Goal: Information Seeking & Learning: Check status

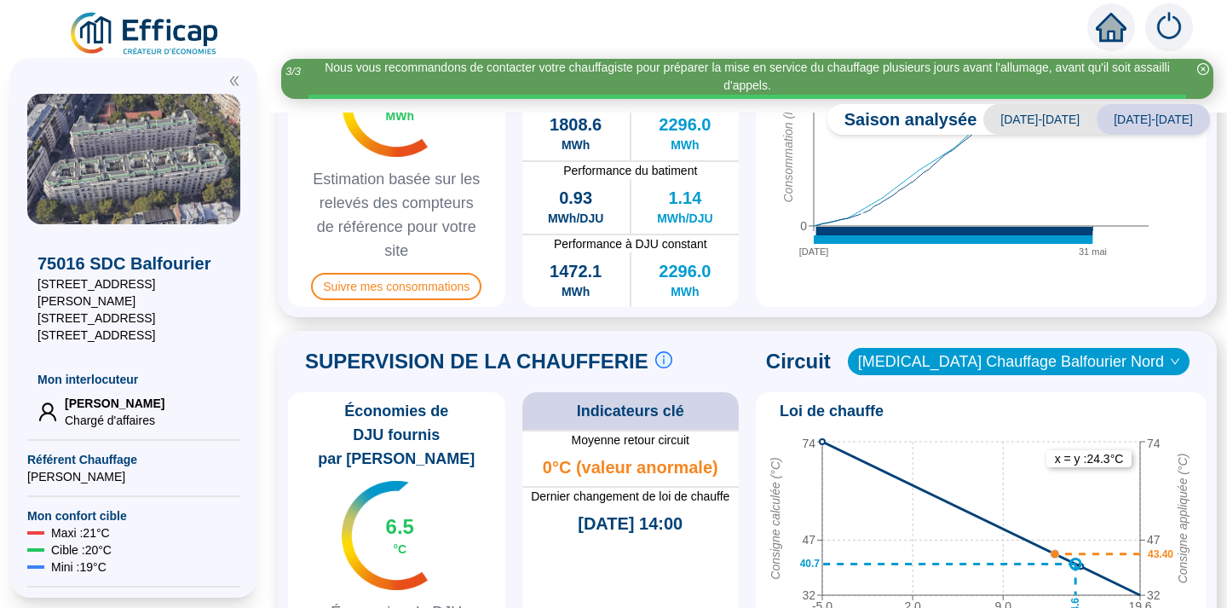
scroll to position [613, 0]
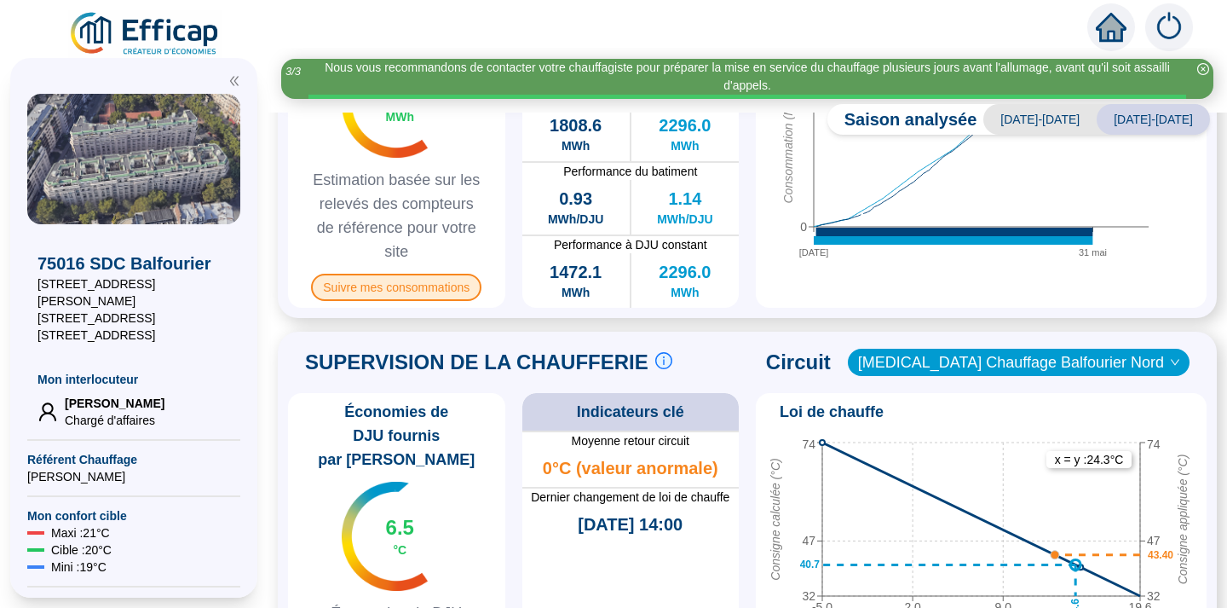
click at [402, 290] on span "Suivre mes consommations" at bounding box center [396, 287] width 170 height 27
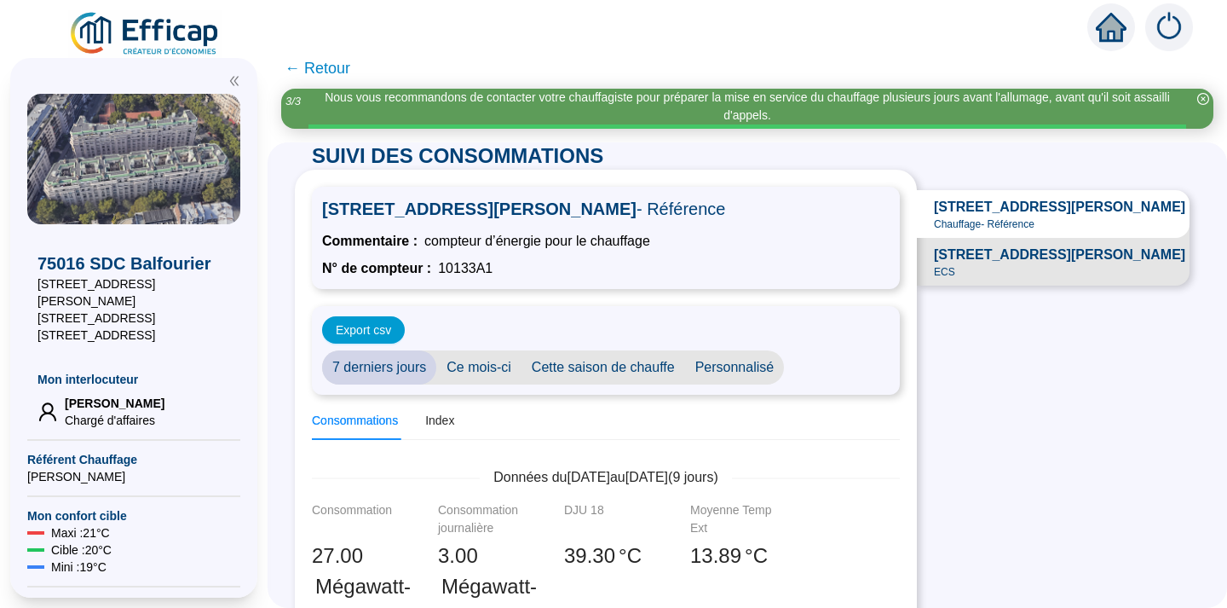
scroll to position [17, 0]
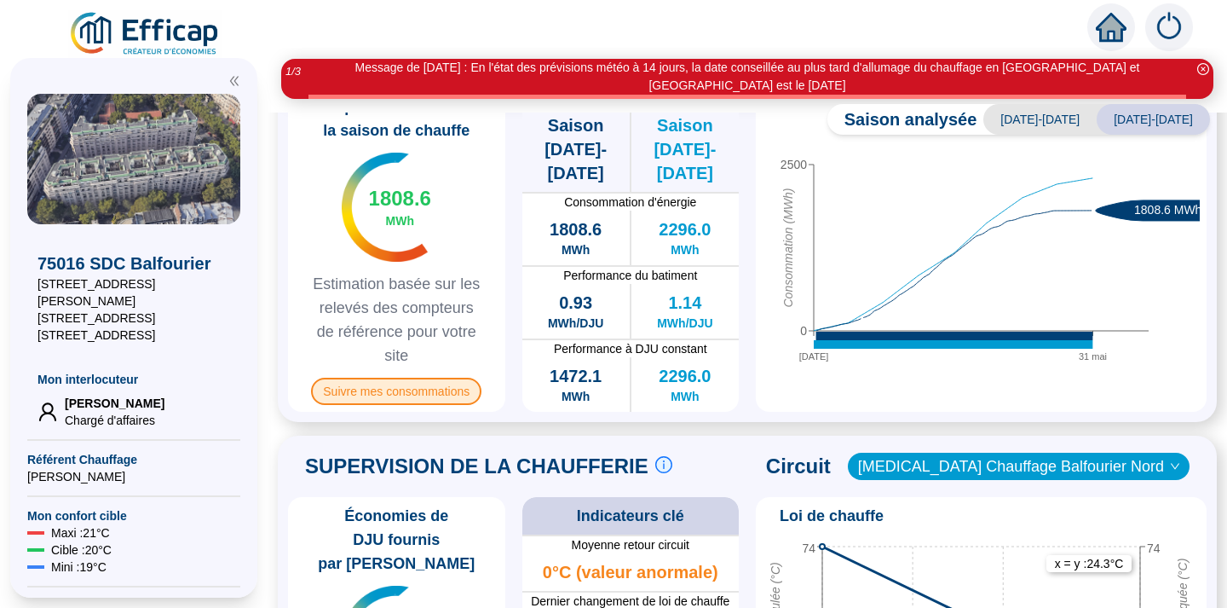
scroll to position [515, 0]
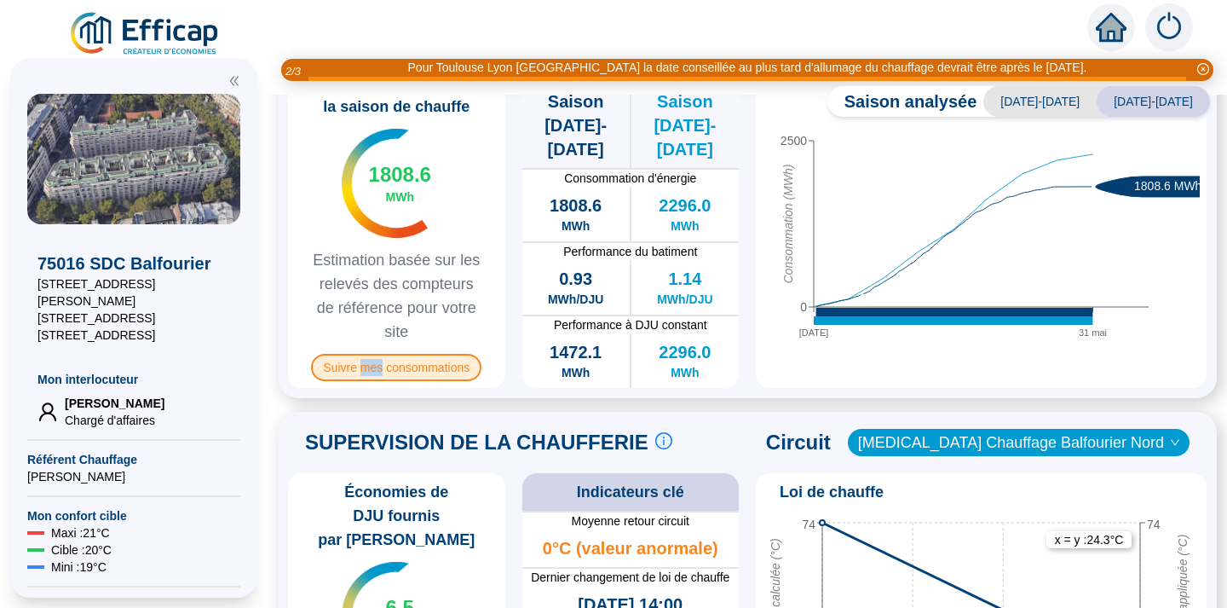
click at [375, 367] on span "Suivre mes consommations" at bounding box center [396, 367] width 170 height 27
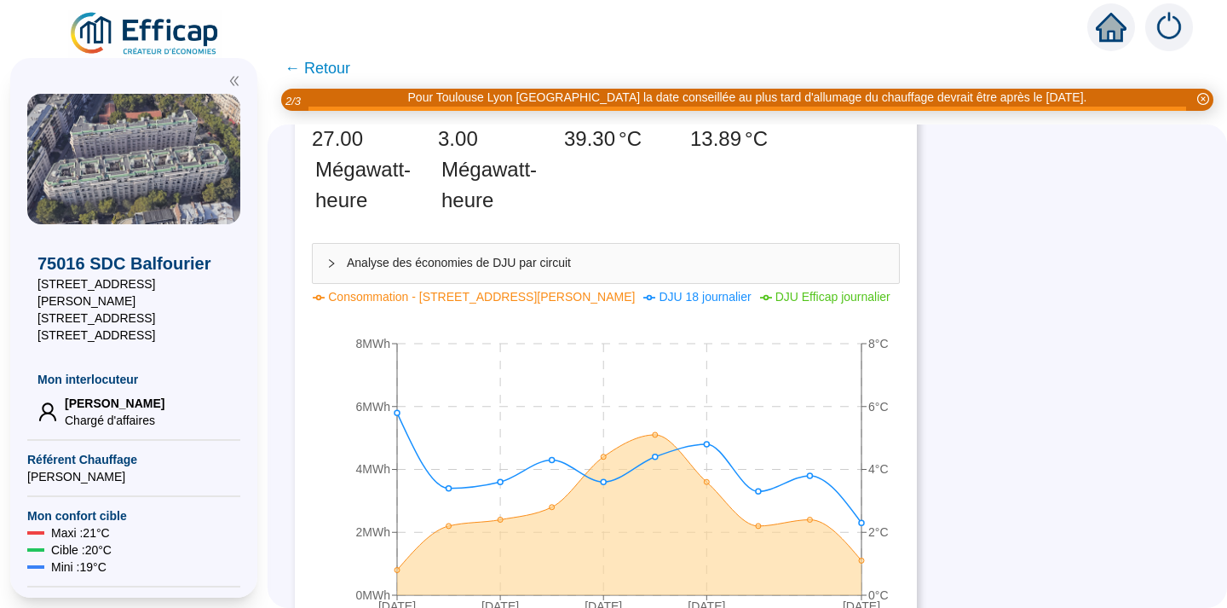
scroll to position [408, 0]
click at [333, 266] on icon "collapsed" at bounding box center [331, 264] width 10 height 10
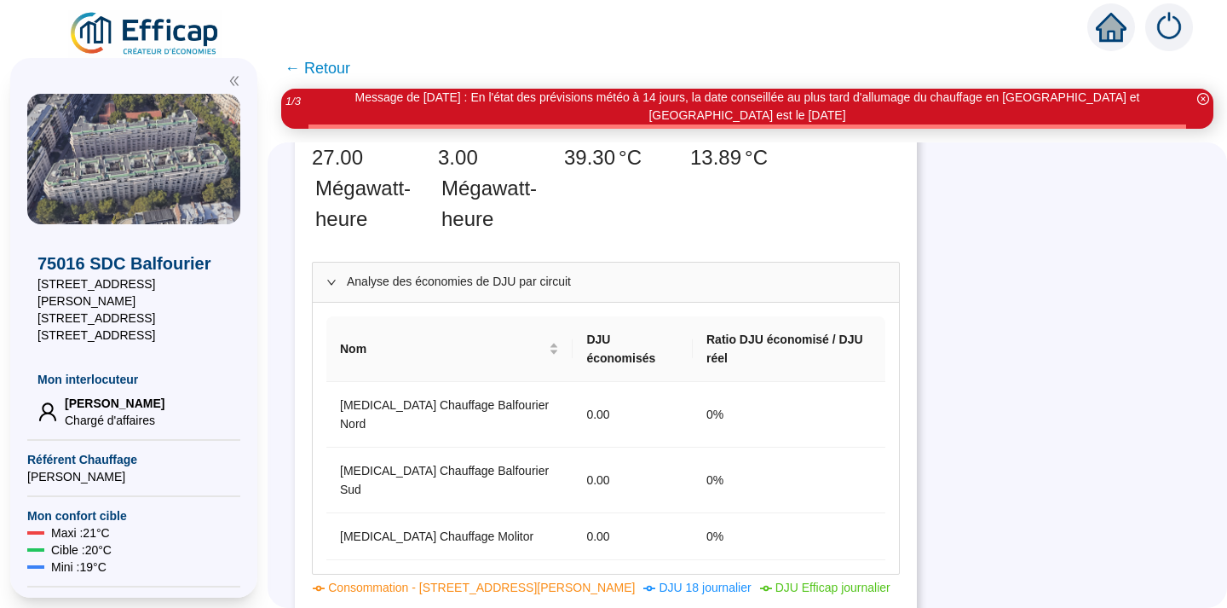
click at [326, 278] on icon "expanded" at bounding box center [331, 282] width 10 height 10
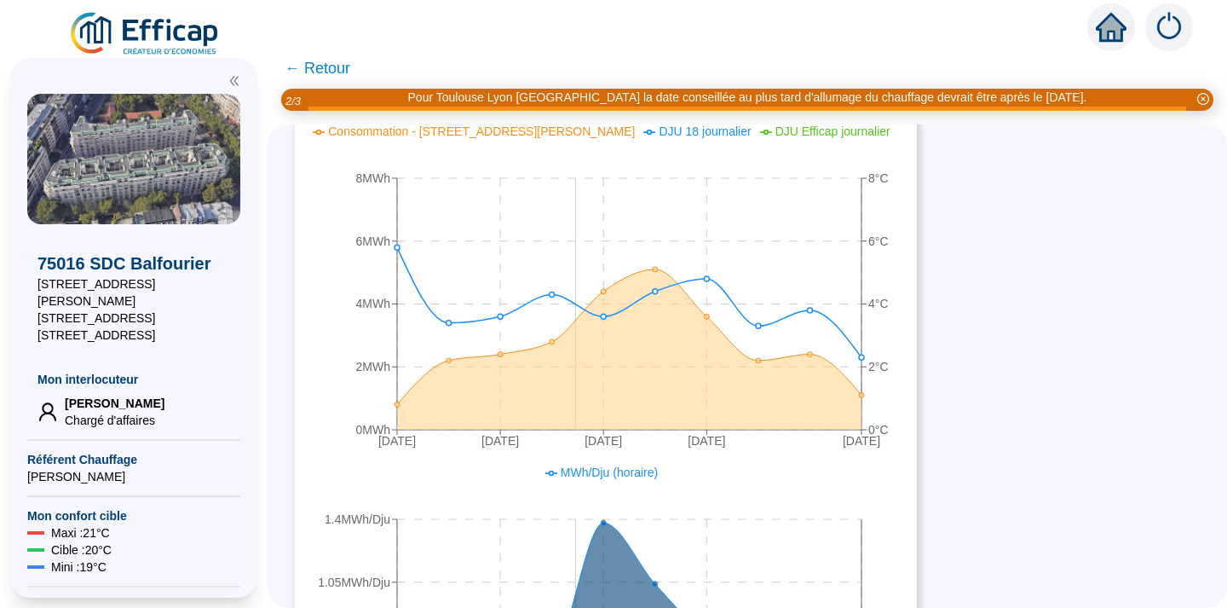
scroll to position [574, 0]
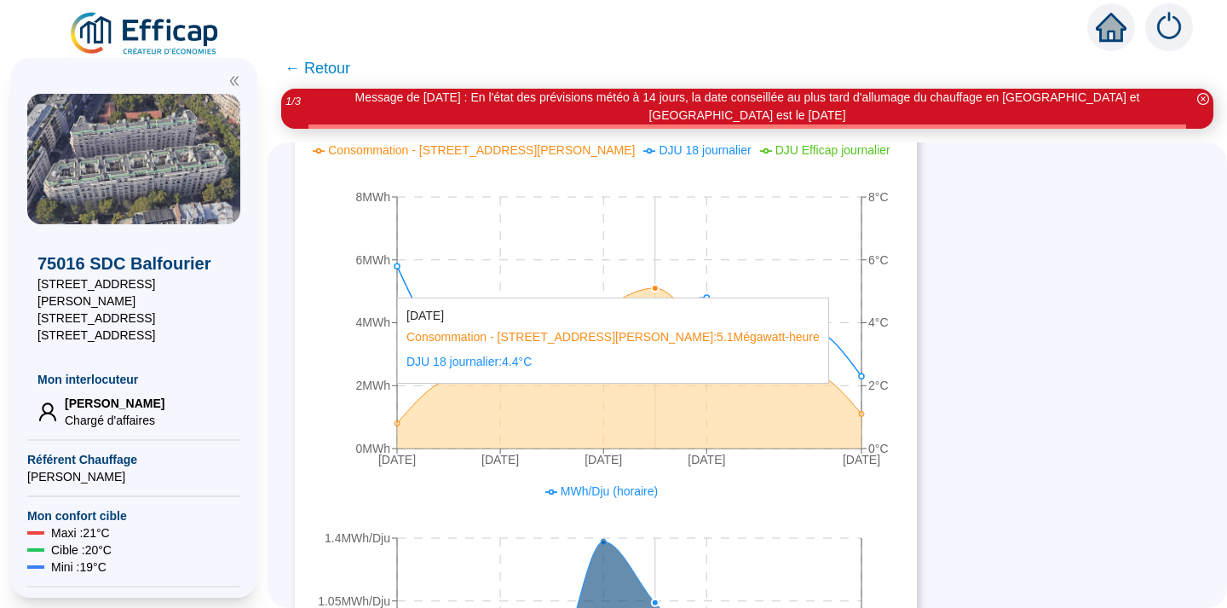
click at [656, 289] on circle at bounding box center [655, 288] width 7 height 7
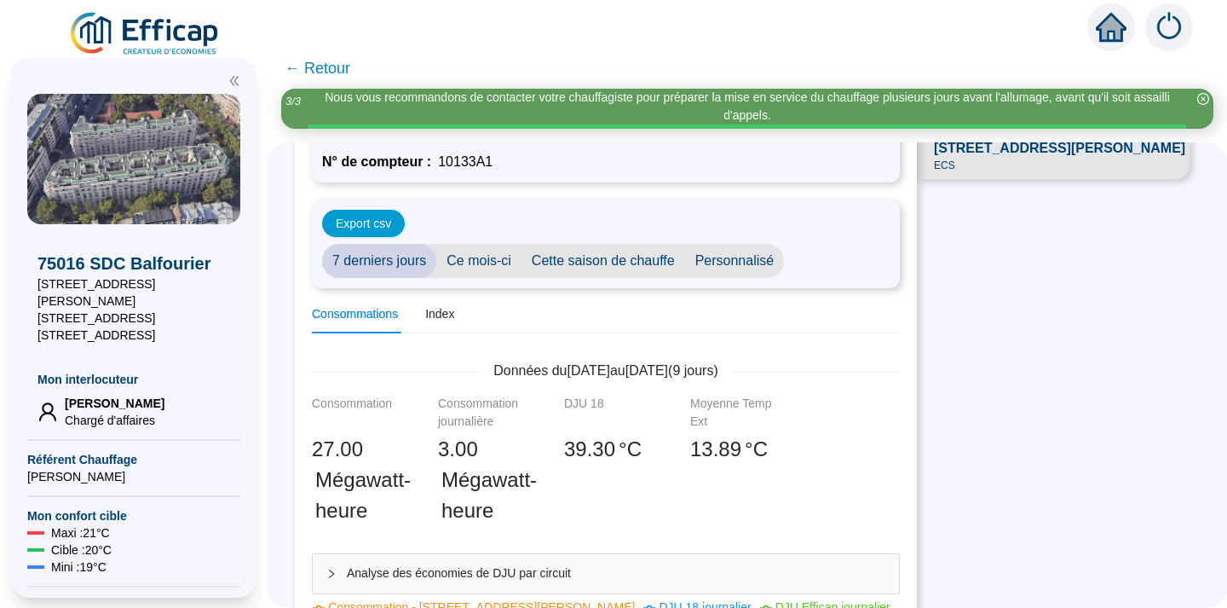
scroll to position [78, 0]
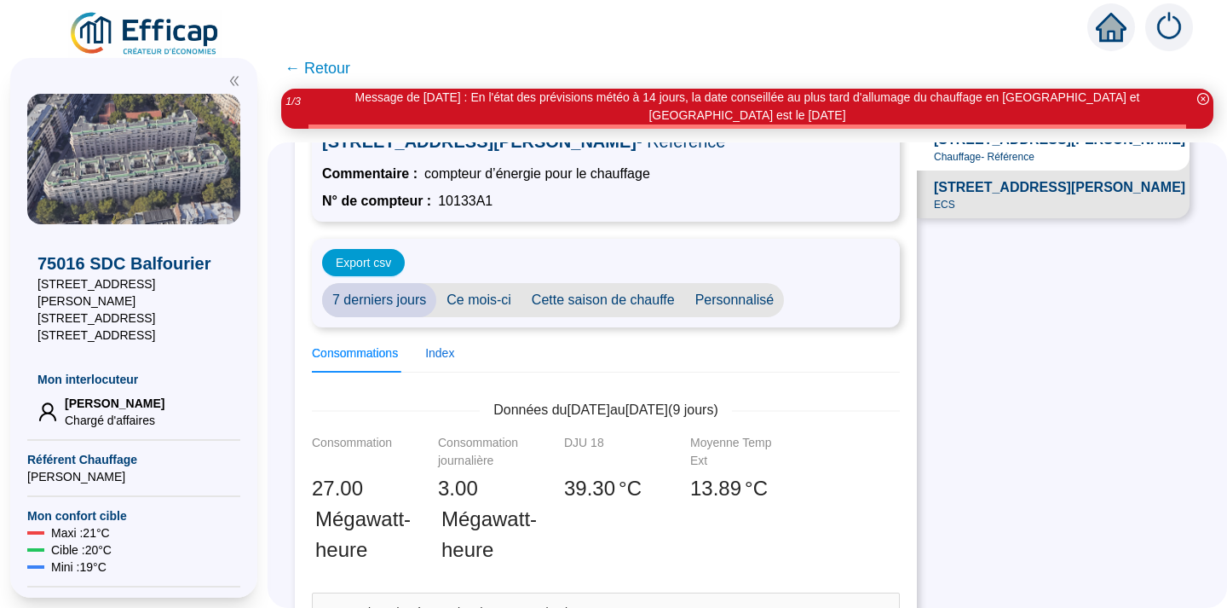
click at [436, 359] on div "Index" at bounding box center [439, 353] width 29 height 18
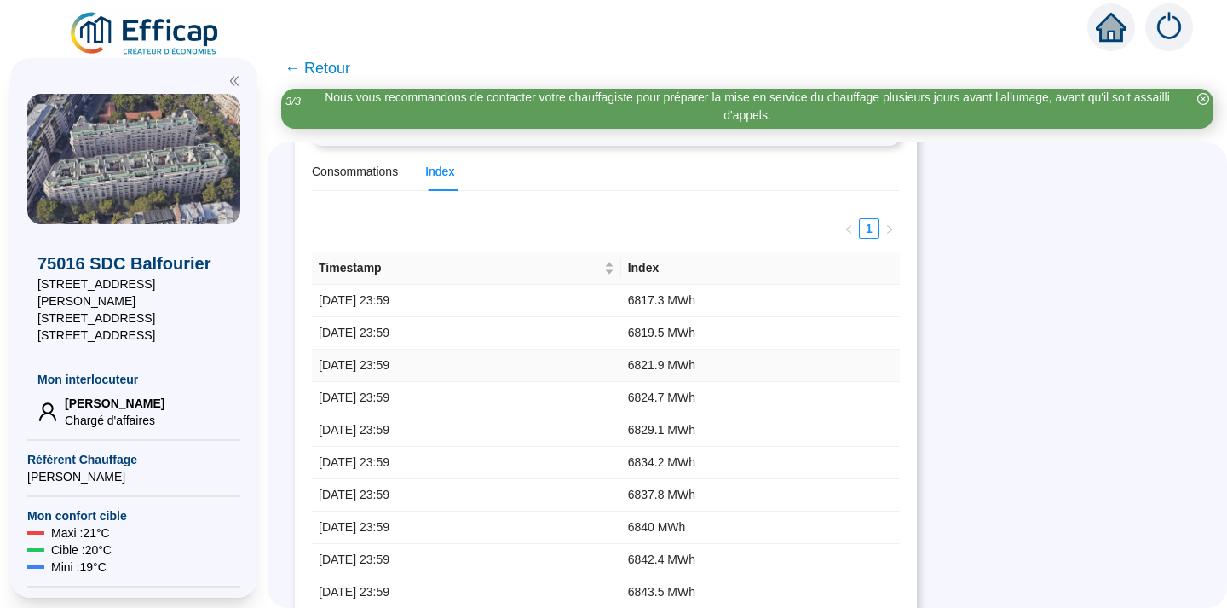
scroll to position [277, 0]
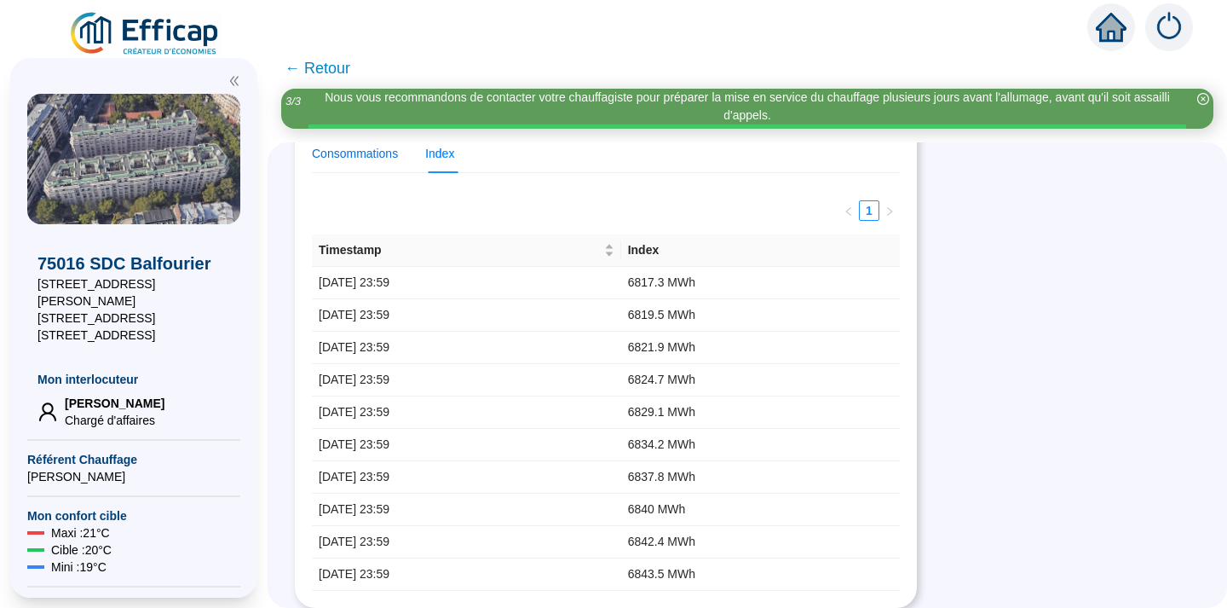
click at [354, 154] on div "Consommations" at bounding box center [355, 154] width 86 height 18
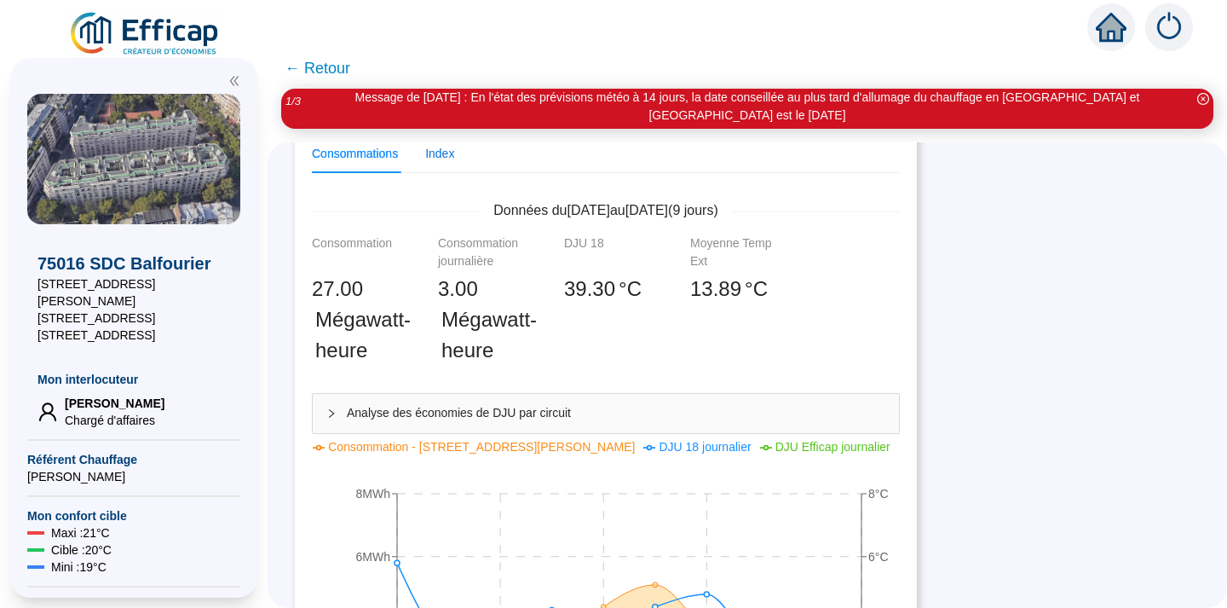
click at [442, 154] on div "Index" at bounding box center [439, 154] width 29 height 18
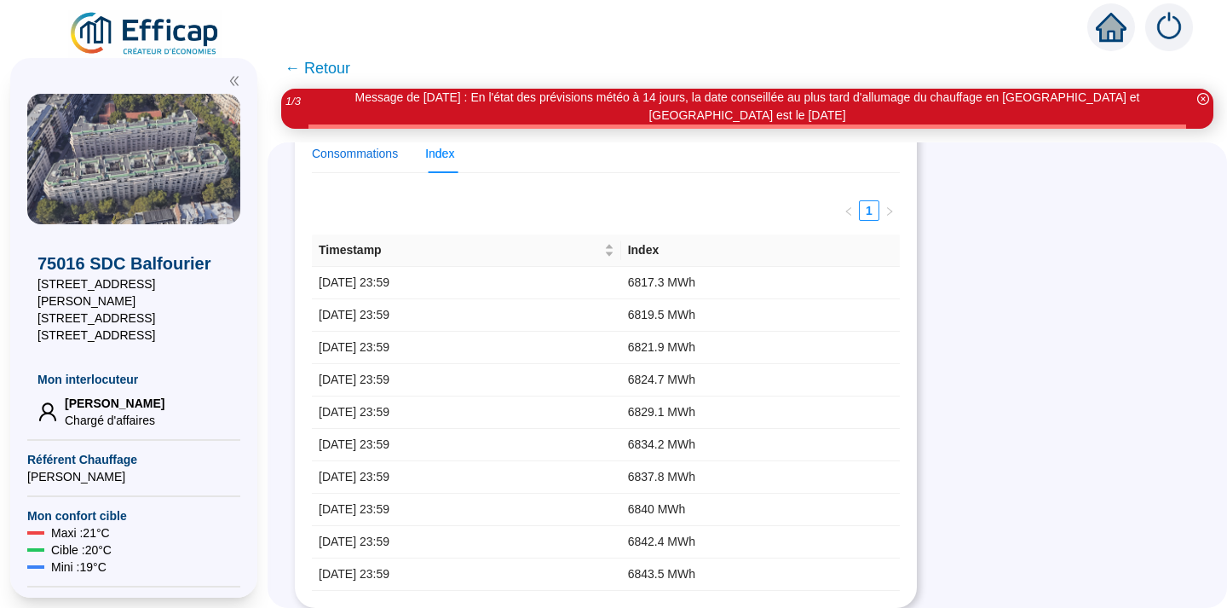
click at [355, 150] on div "Consommations" at bounding box center [355, 154] width 86 height 18
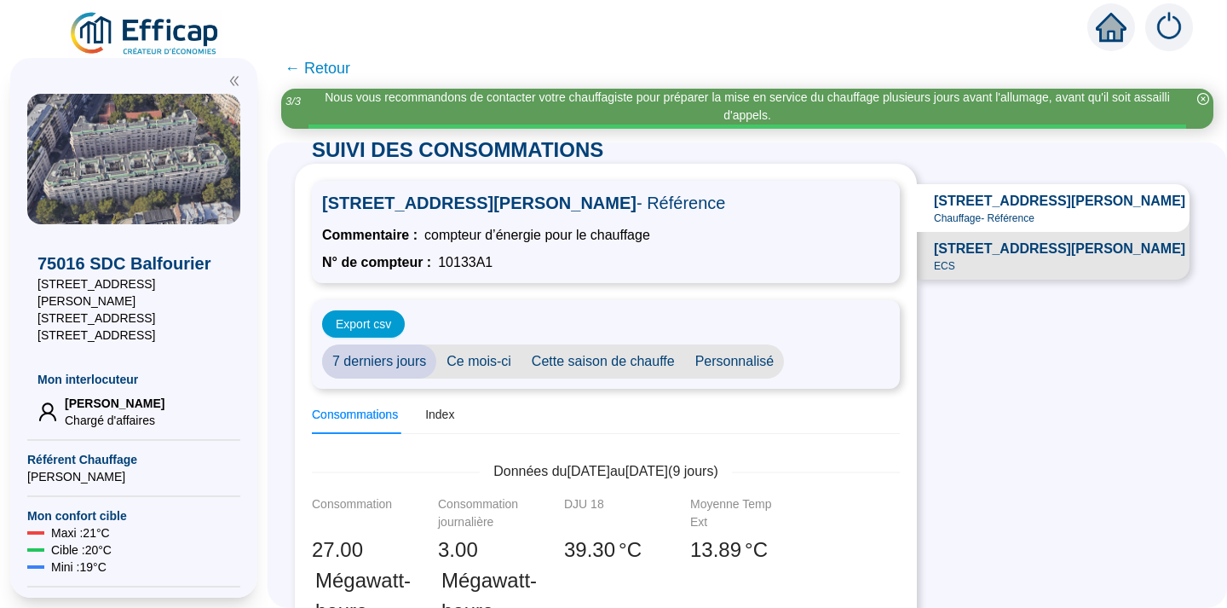
scroll to position [0, 0]
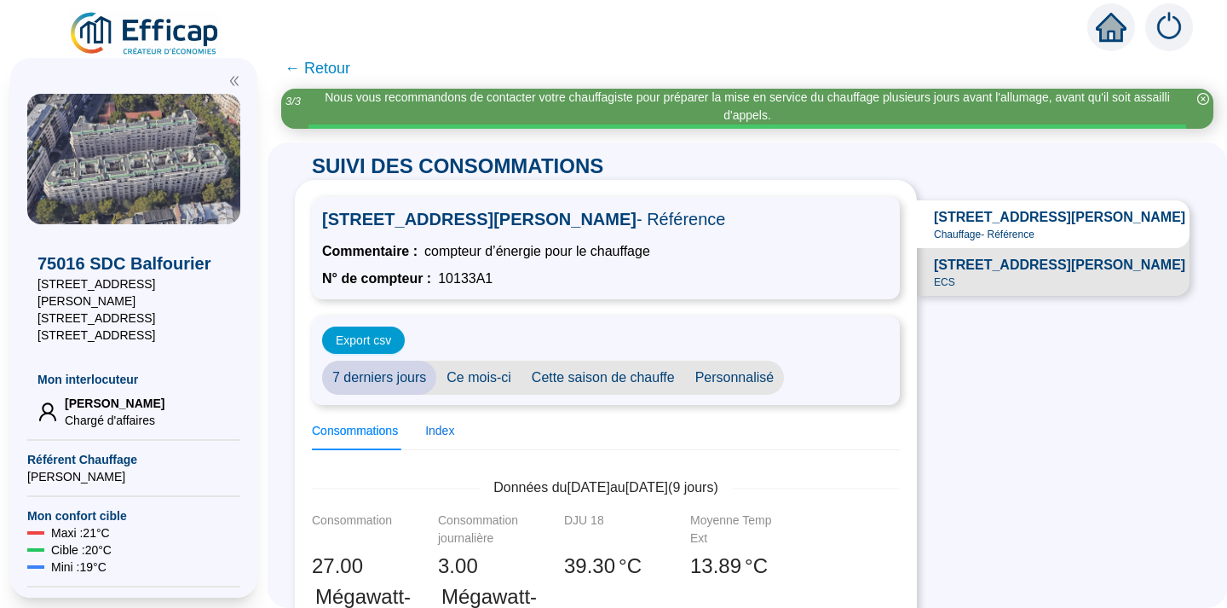
click at [432, 434] on div "Index" at bounding box center [439, 431] width 29 height 18
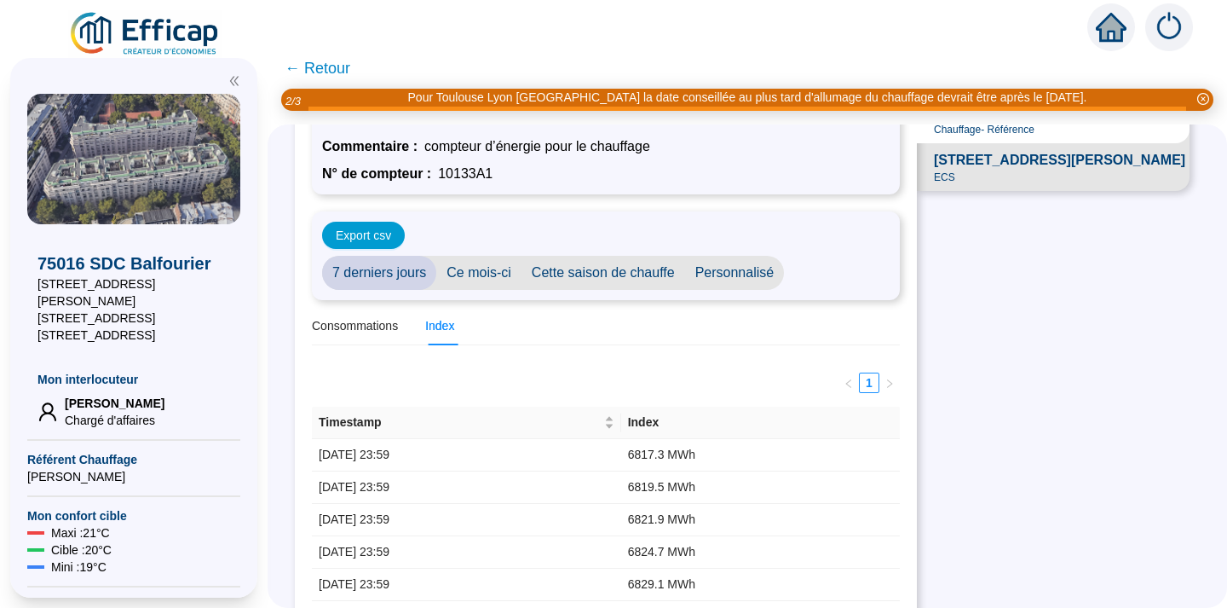
scroll to position [84, 0]
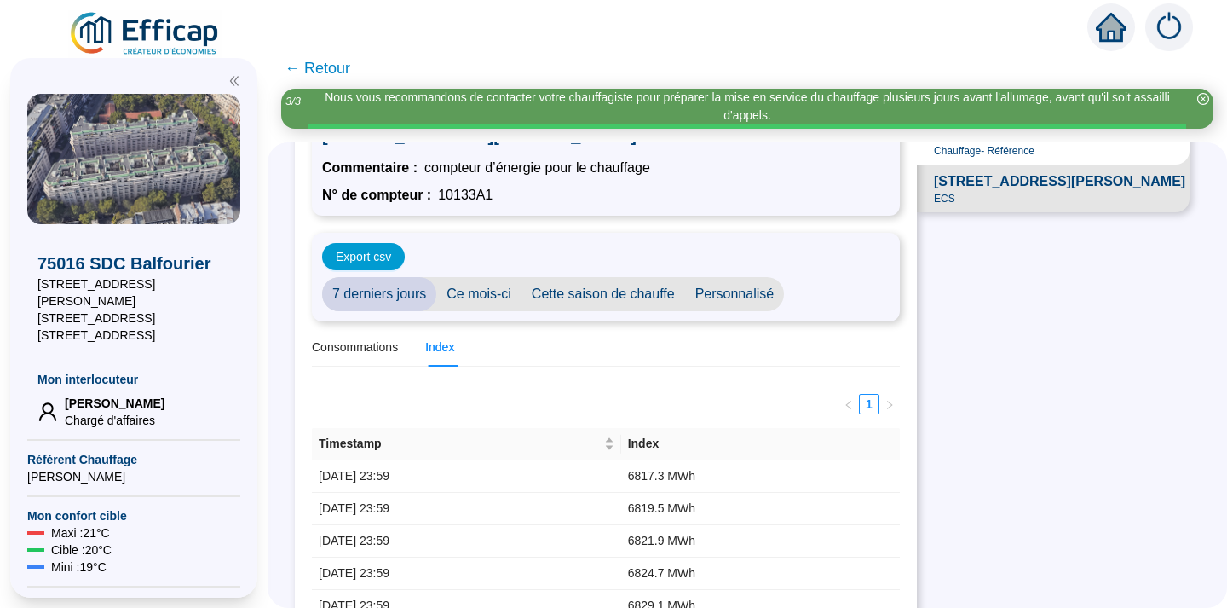
click at [482, 291] on span "Ce mois-ci" at bounding box center [478, 294] width 85 height 34
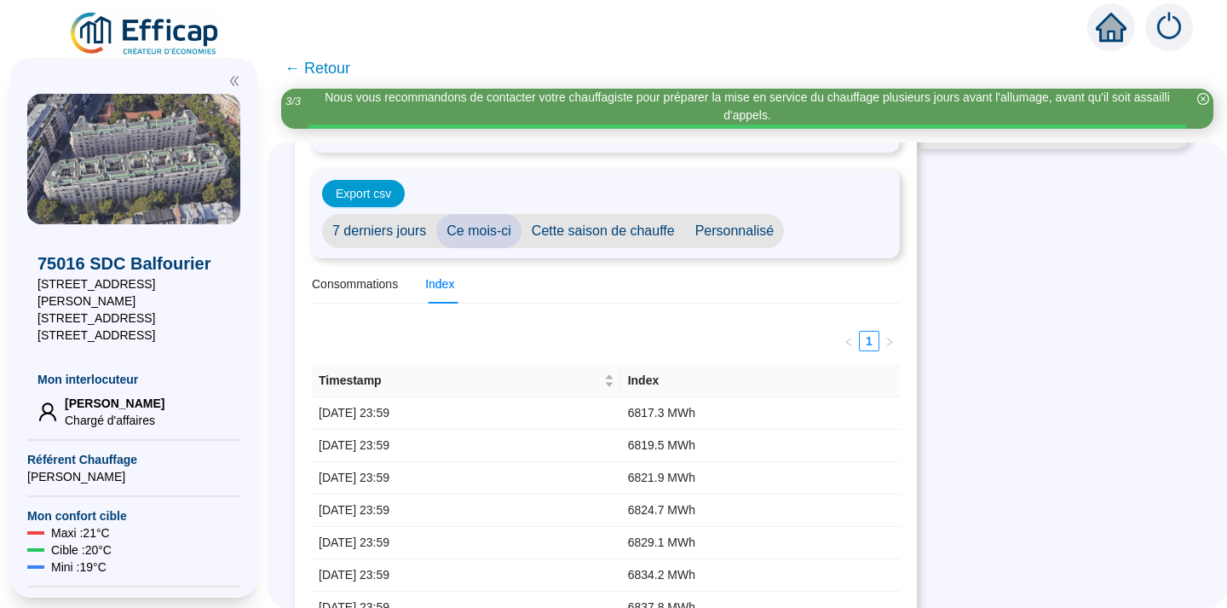
scroll to position [124, 0]
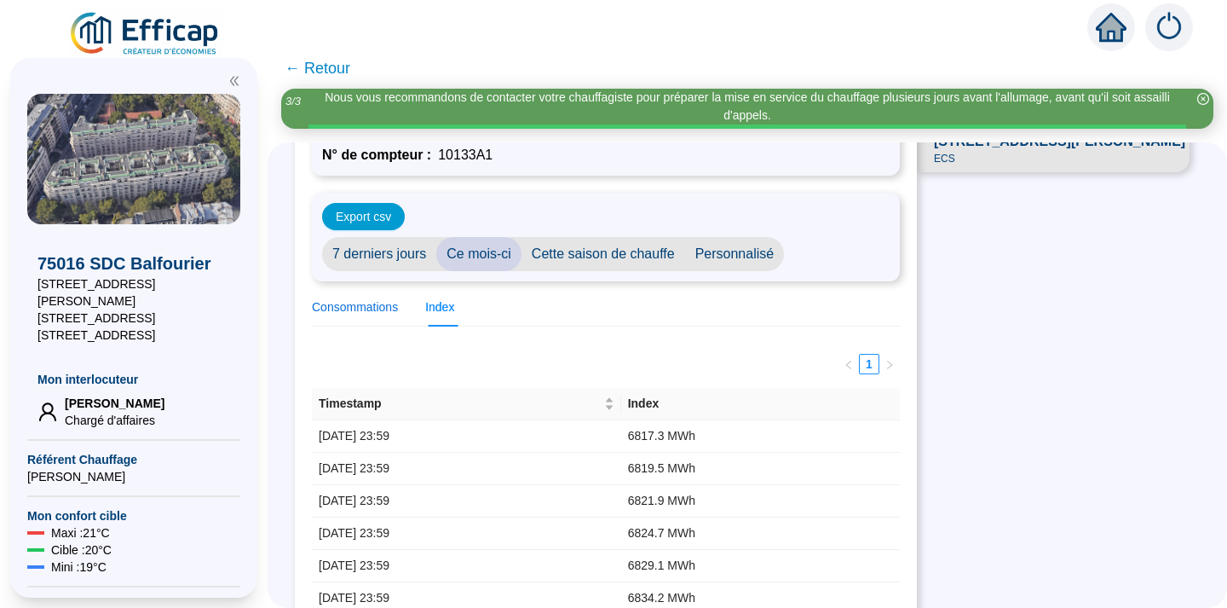
click at [378, 308] on div "Consommations" at bounding box center [355, 307] width 86 height 18
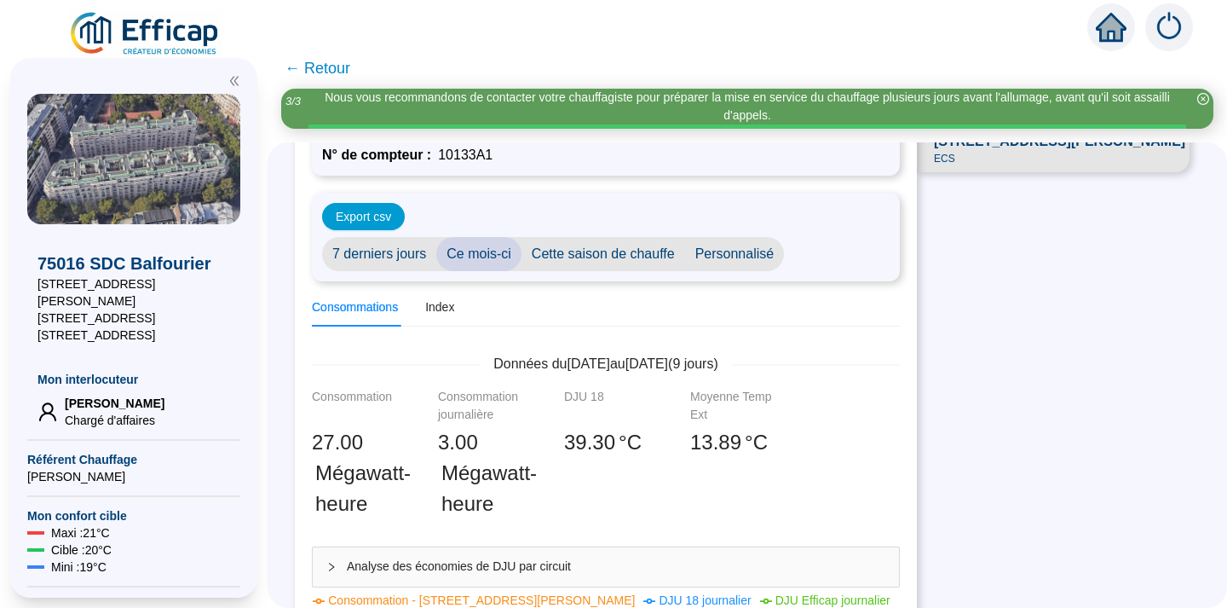
click at [610, 255] on span "Cette saison de chauffe" at bounding box center [604, 254] width 164 height 34
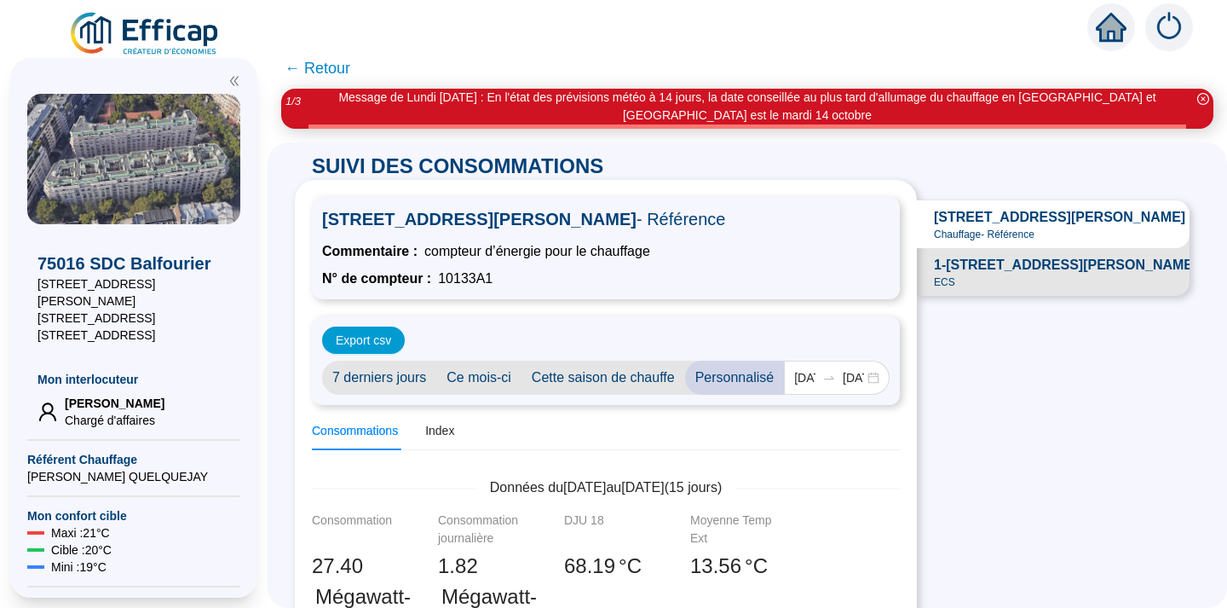
scroll to position [542, 0]
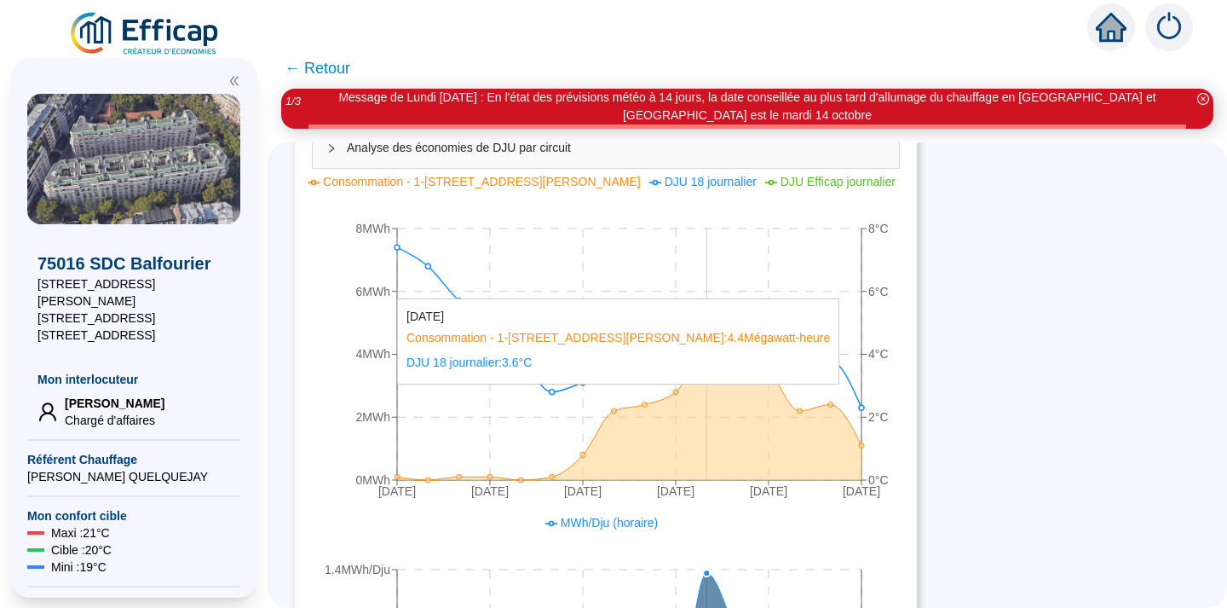
click at [707, 393] on icon at bounding box center [629, 400] width 465 height 160
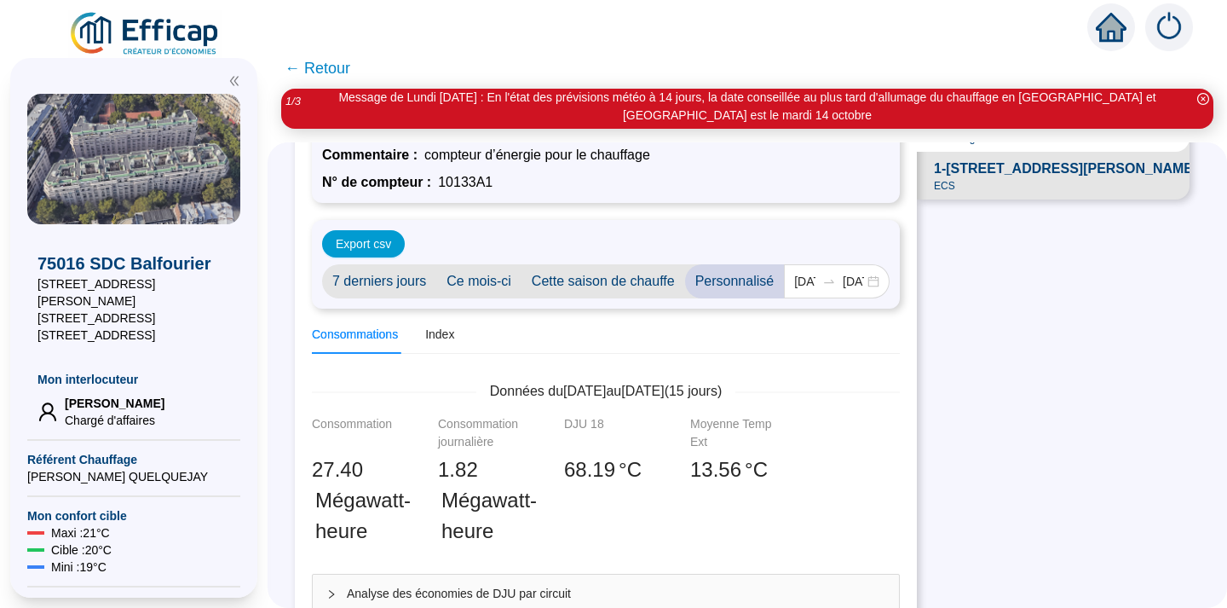
scroll to position [0, 0]
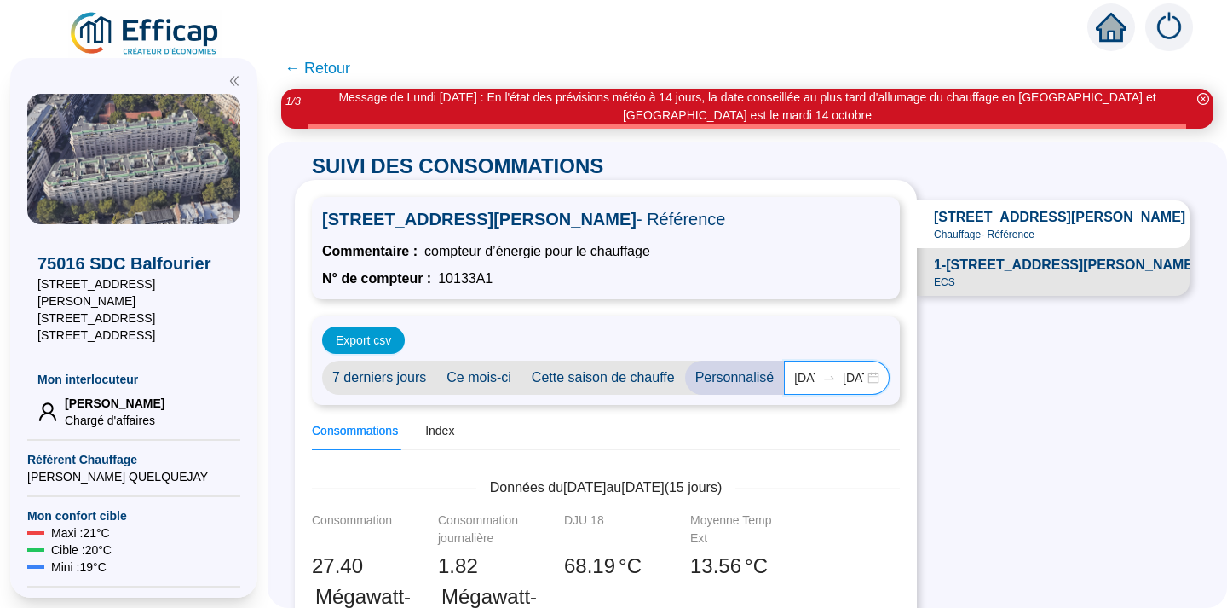
click at [811, 376] on input "2025-09-25" at bounding box center [804, 378] width 21 height 18
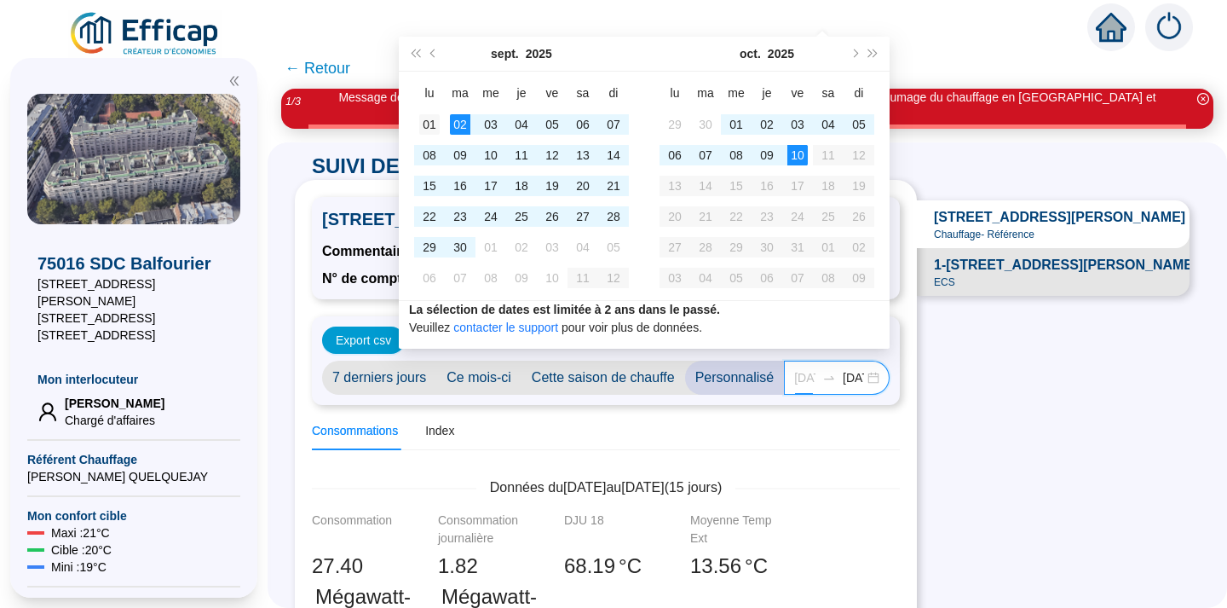
type input "2025-09-01"
click at [430, 125] on div "01" at bounding box center [429, 124] width 20 height 20
type input "2025-09-30"
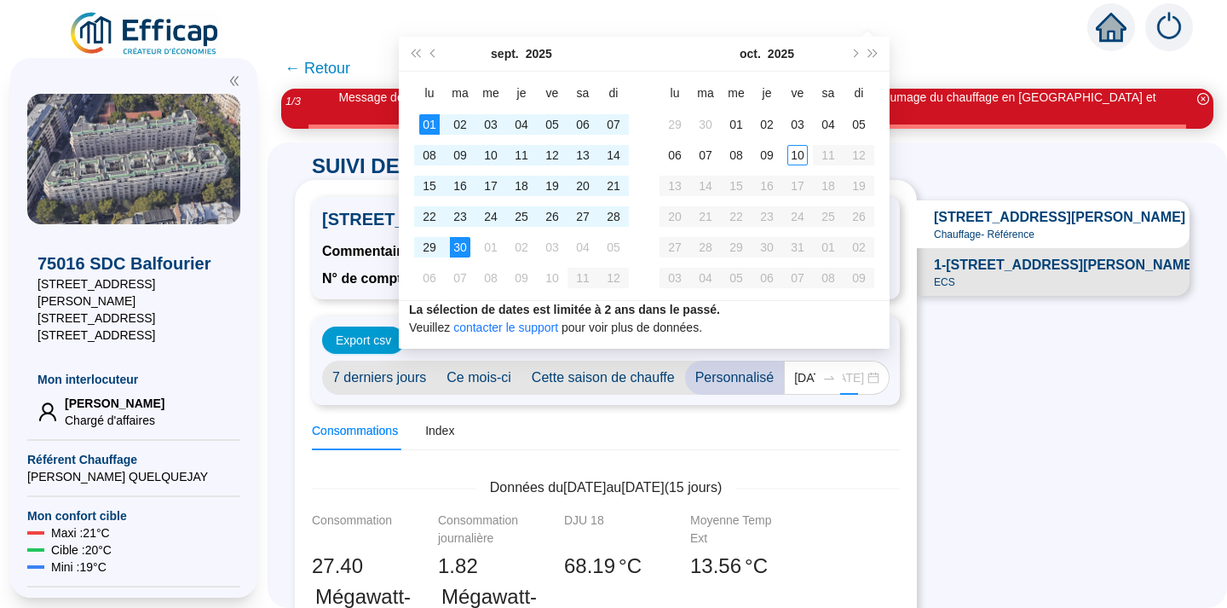
scroll to position [0, 0]
click at [462, 245] on div "30" at bounding box center [460, 247] width 20 height 20
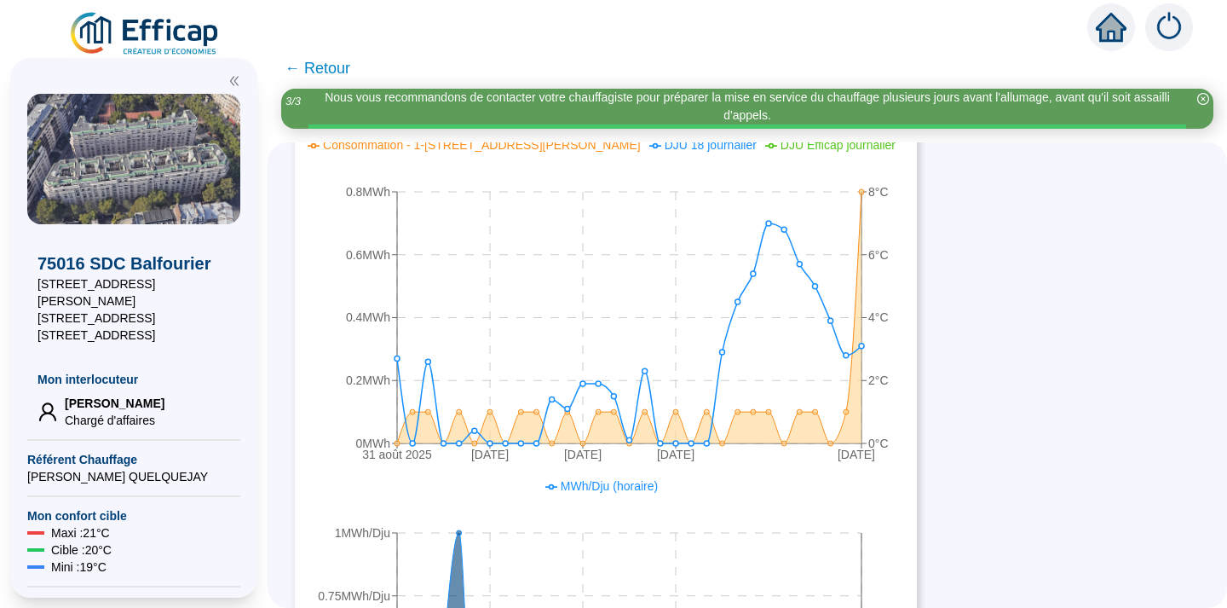
scroll to position [617, 0]
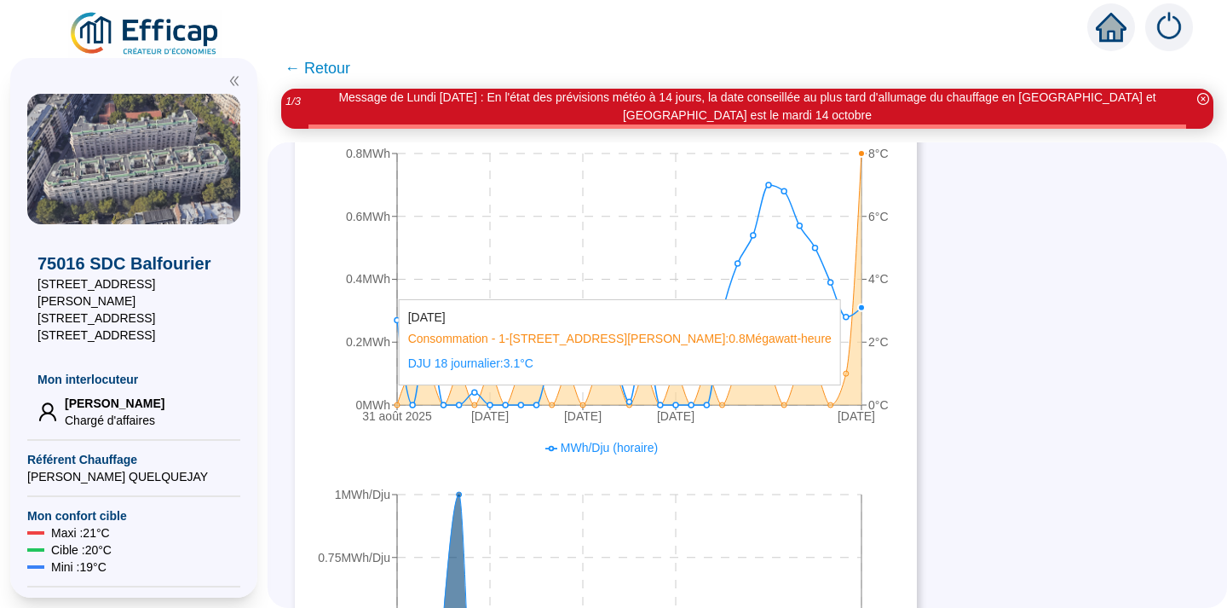
click at [862, 394] on icon "31 août 2025 6 sept. 2025 12 sept. 2025 18 sept. 2025 30 sept. 2025 0MWh 0.2MWh…" at bounding box center [606, 264] width 588 height 341
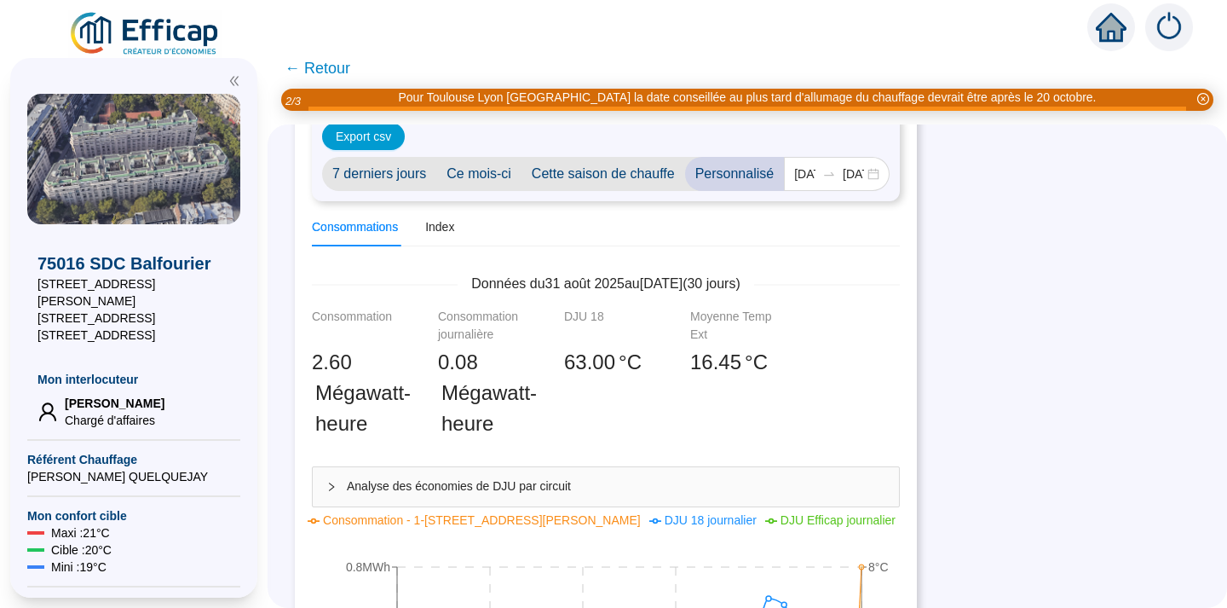
scroll to position [185, 0]
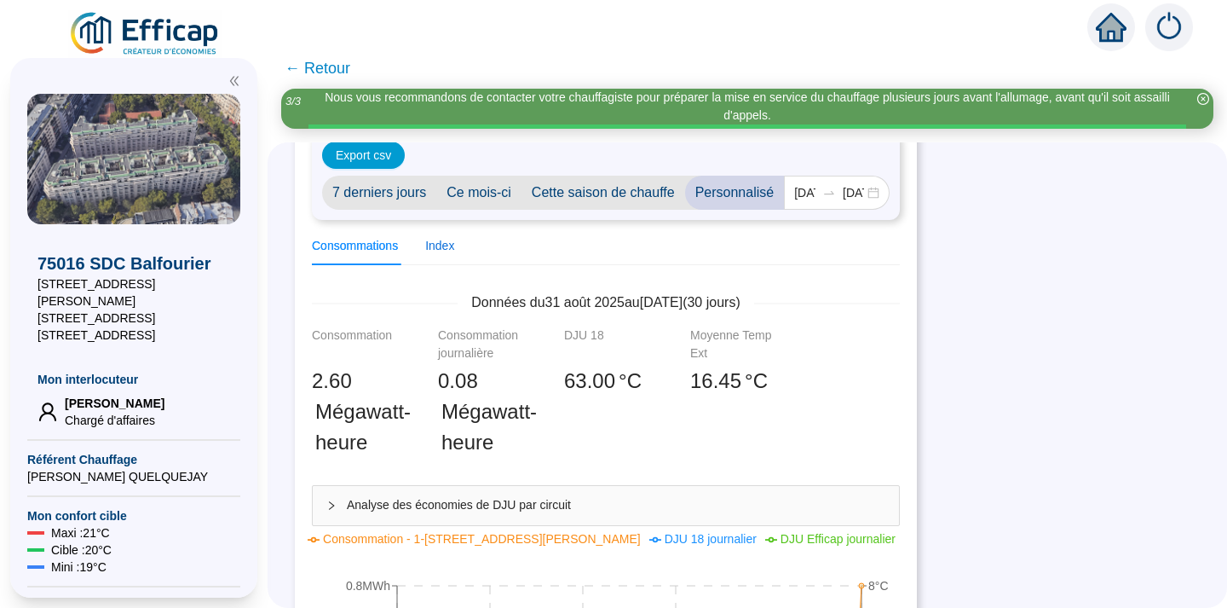
click at [444, 248] on div "Index" at bounding box center [439, 246] width 29 height 18
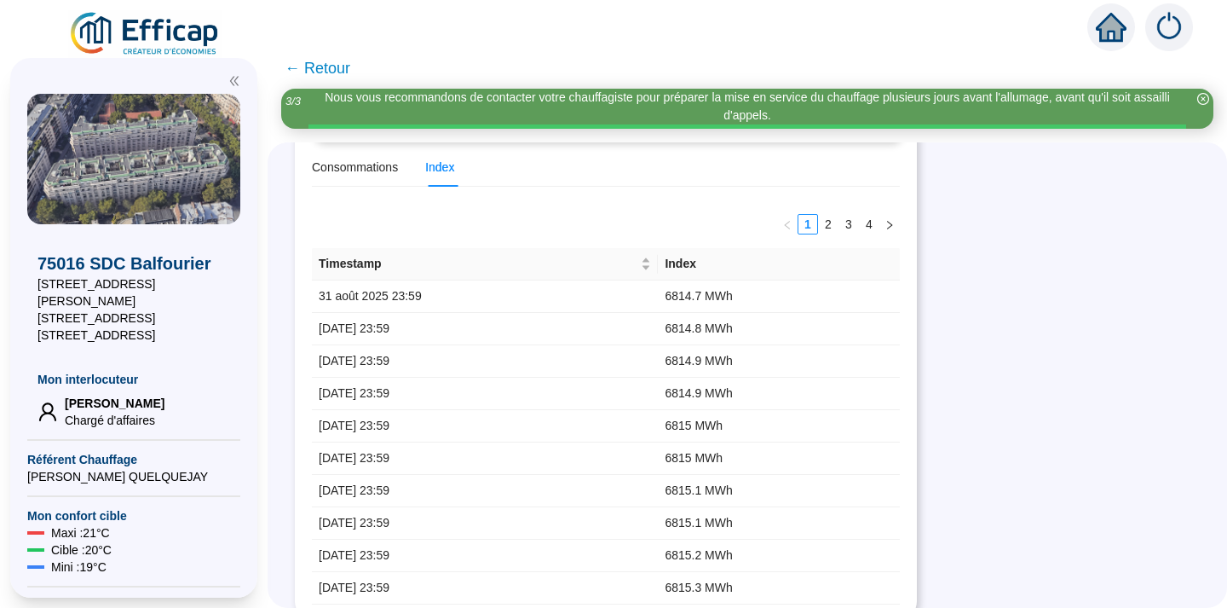
scroll to position [277, 0]
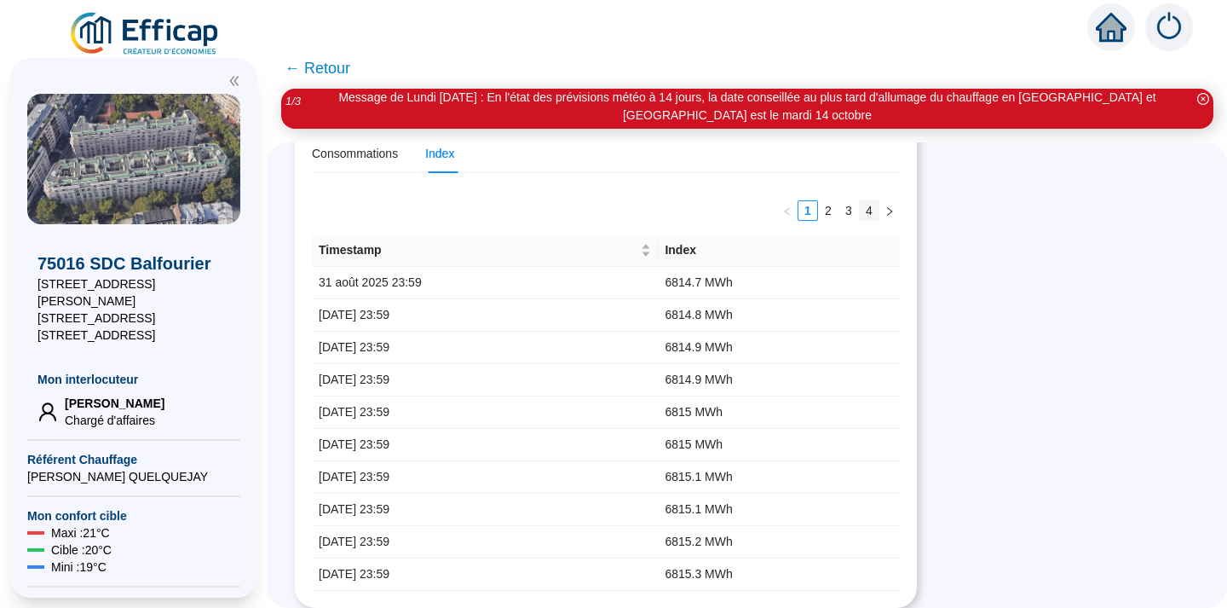
click at [870, 209] on link "4" at bounding box center [869, 210] width 19 height 19
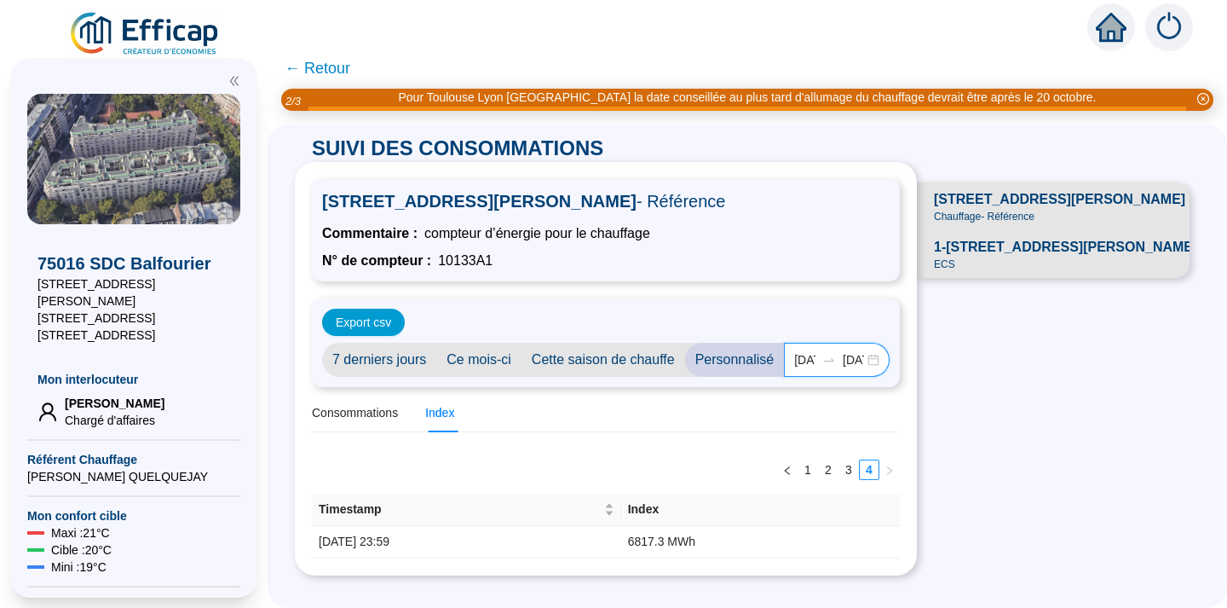
click at [811, 366] on input "2025-09-01" at bounding box center [804, 360] width 21 height 18
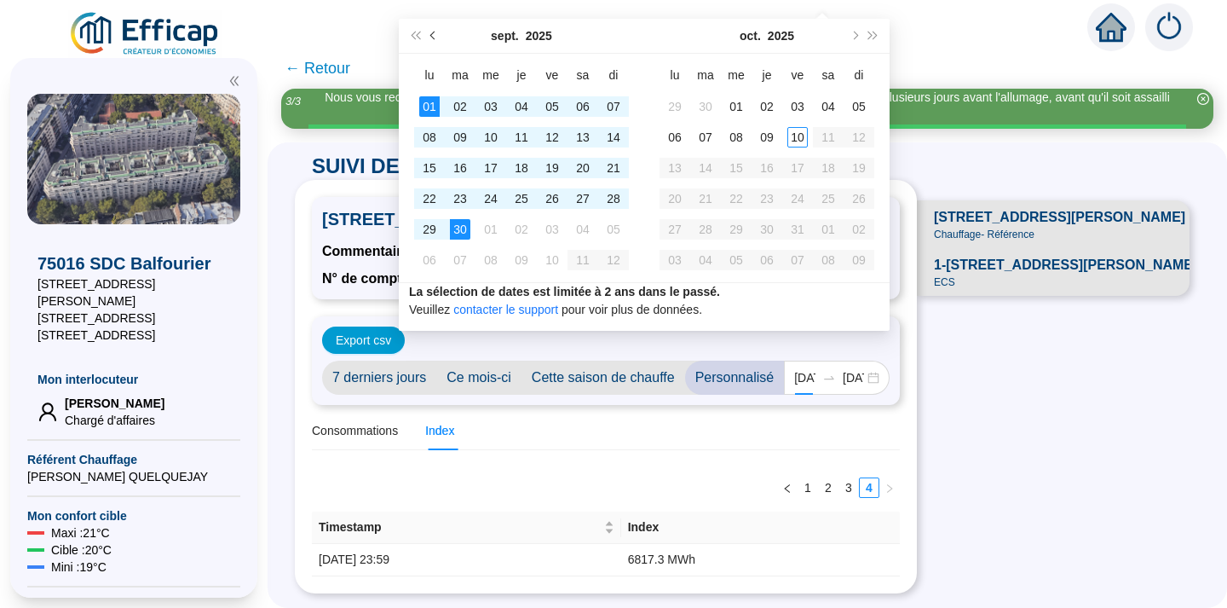
click at [435, 37] on span "Mois précédent (PageUp)" at bounding box center [434, 36] width 9 height 9
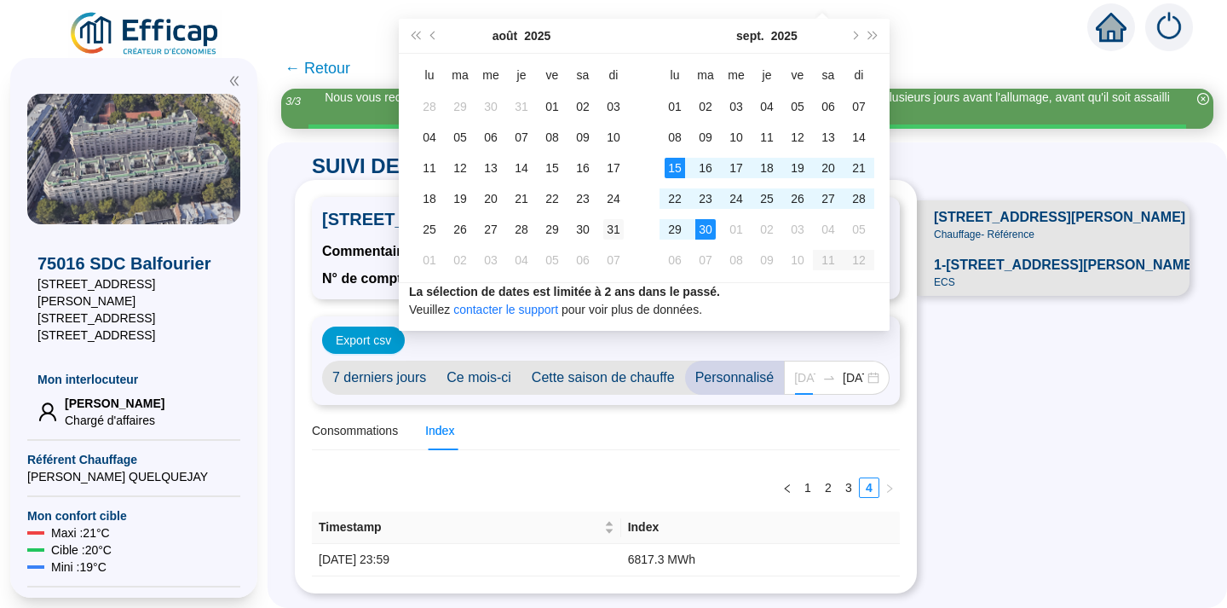
type input "2025-08-31"
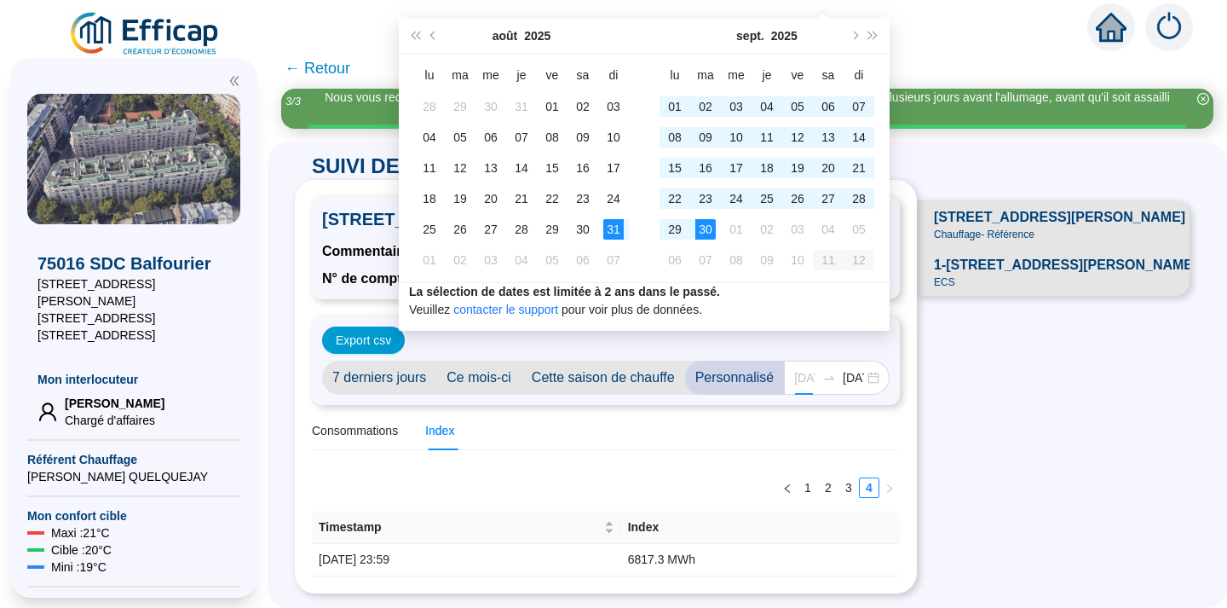
click at [613, 228] on div "31" at bounding box center [613, 229] width 20 height 20
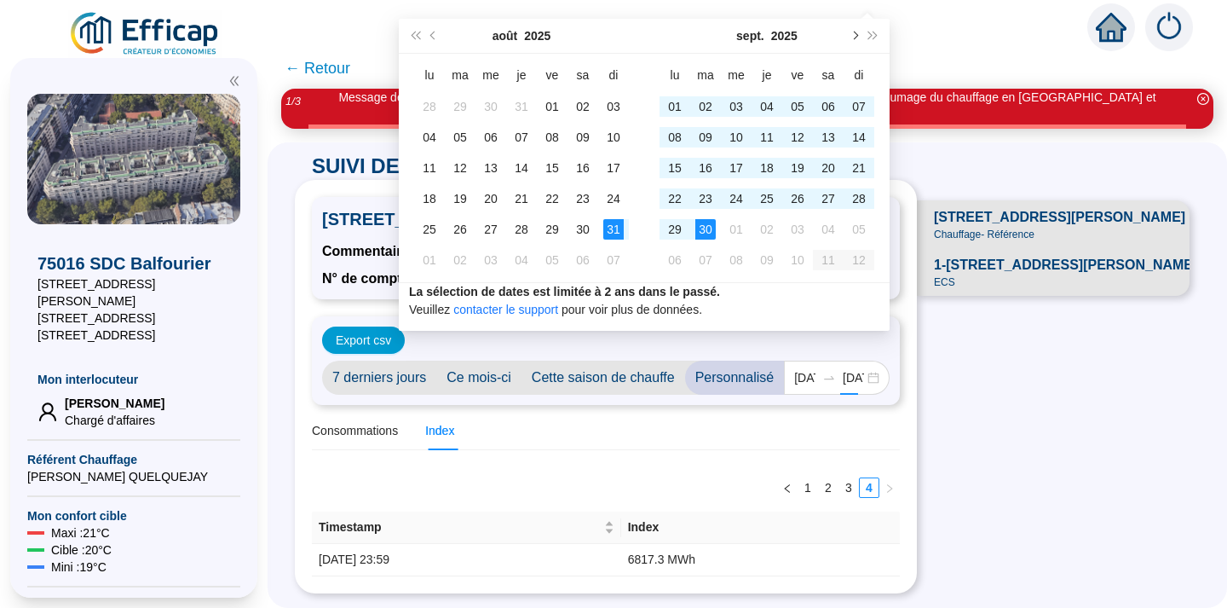
click at [853, 31] on button "Mois suivant (PageDown)" at bounding box center [854, 36] width 19 height 34
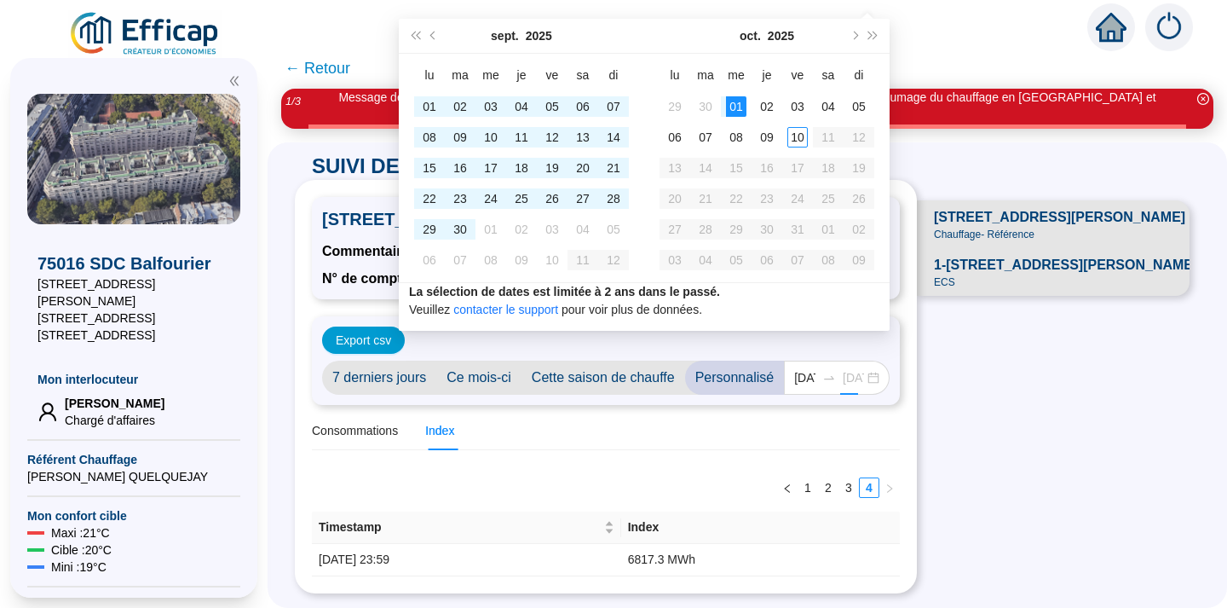
click at [735, 106] on div "01" at bounding box center [736, 106] width 20 height 20
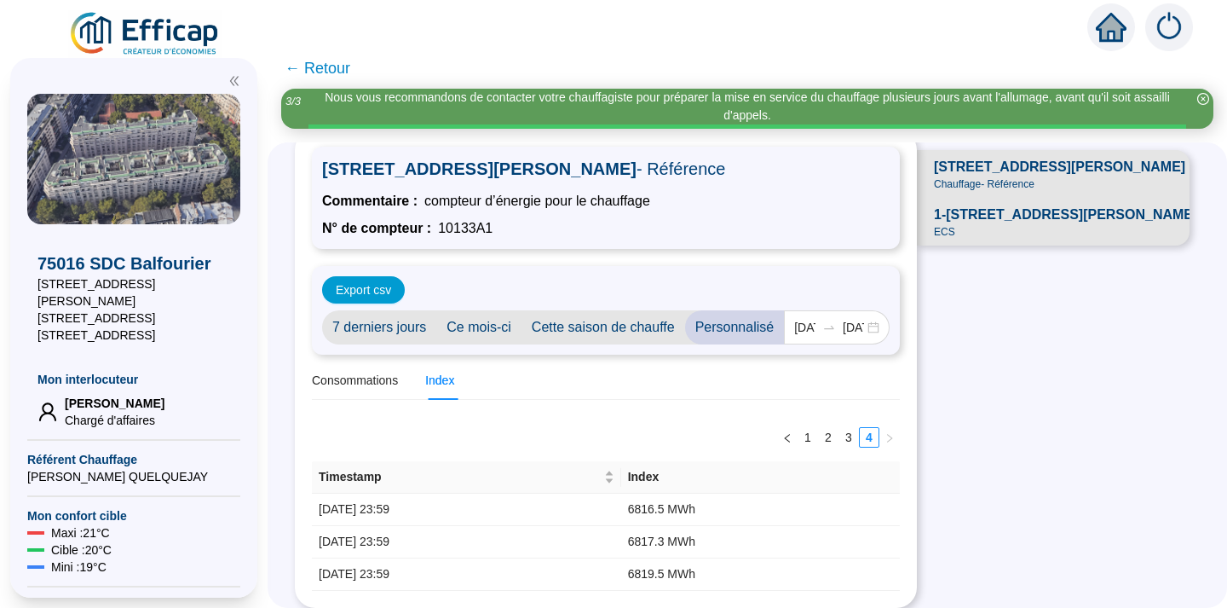
scroll to position [3, 0]
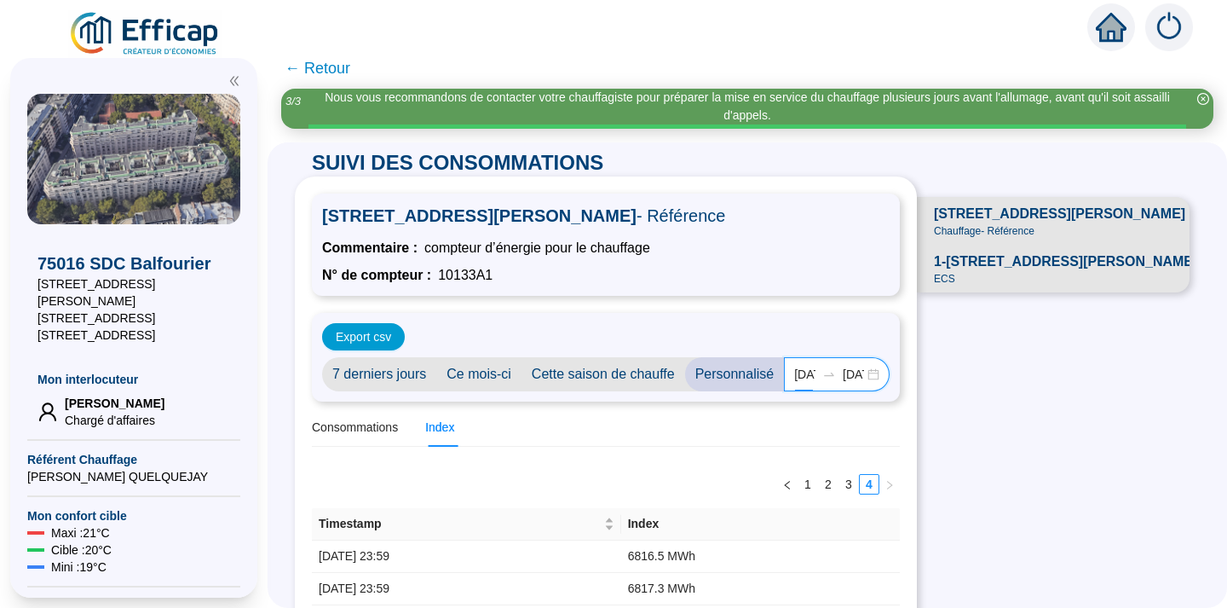
click at [811, 369] on input "2025-08-31" at bounding box center [804, 375] width 21 height 18
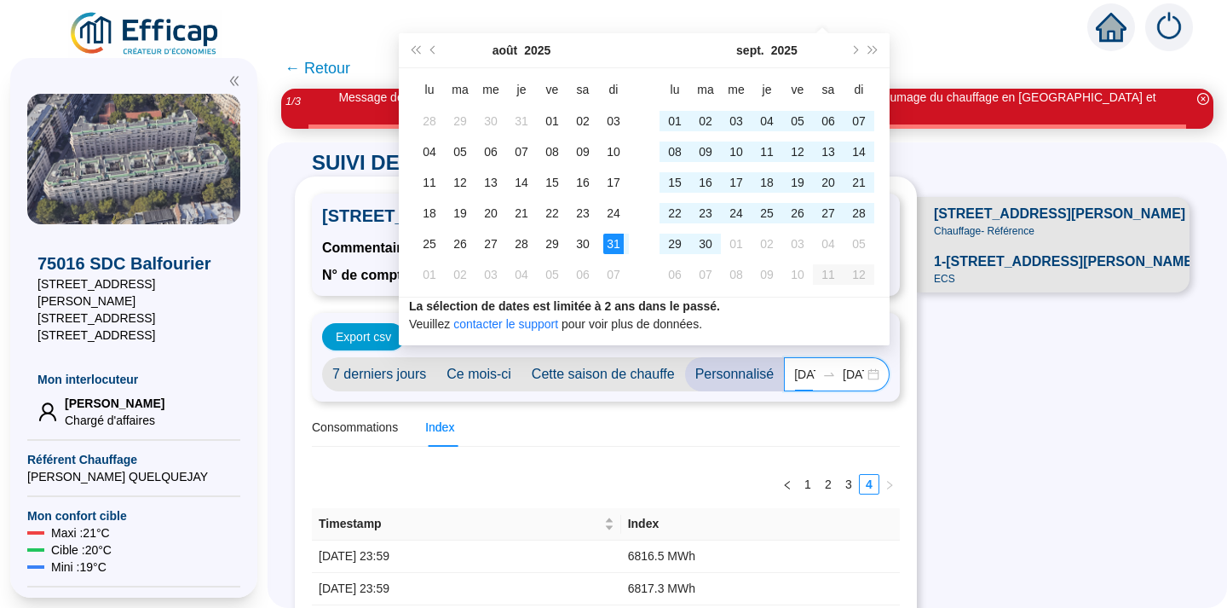
click at [867, 377] on div "2025-08-31 2025-10-01" at bounding box center [837, 374] width 106 height 34
click at [863, 368] on div "2025-08-31 2025-10-01" at bounding box center [837, 374] width 106 height 34
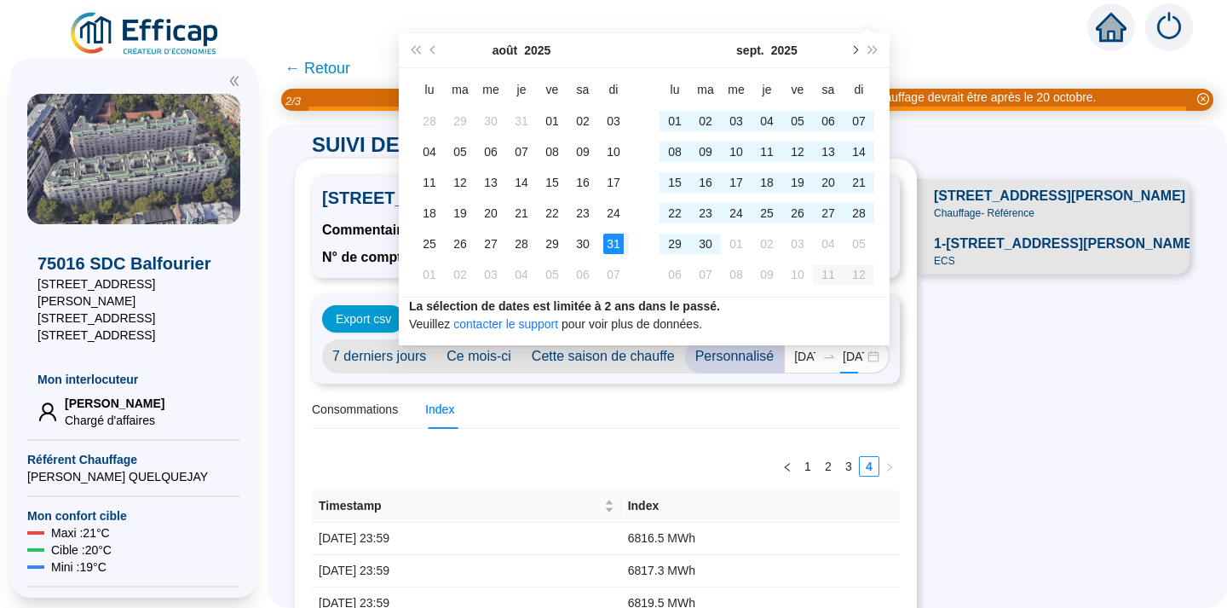
click at [857, 51] on button "Mois suivant (PageDown)" at bounding box center [854, 50] width 19 height 34
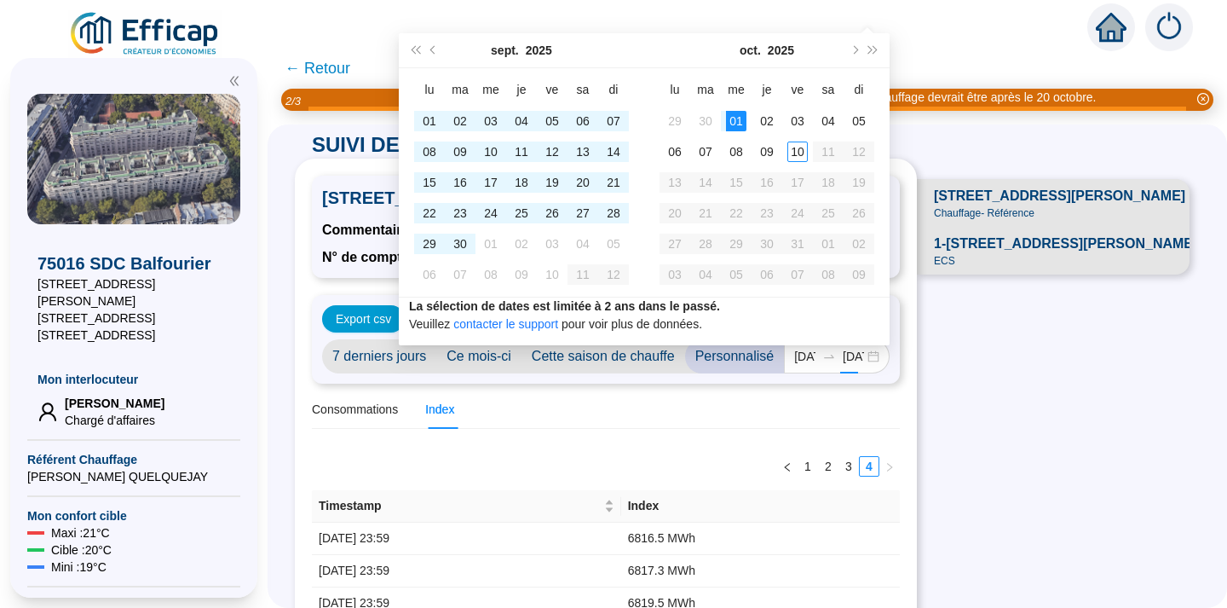
type input "2025-10-01"
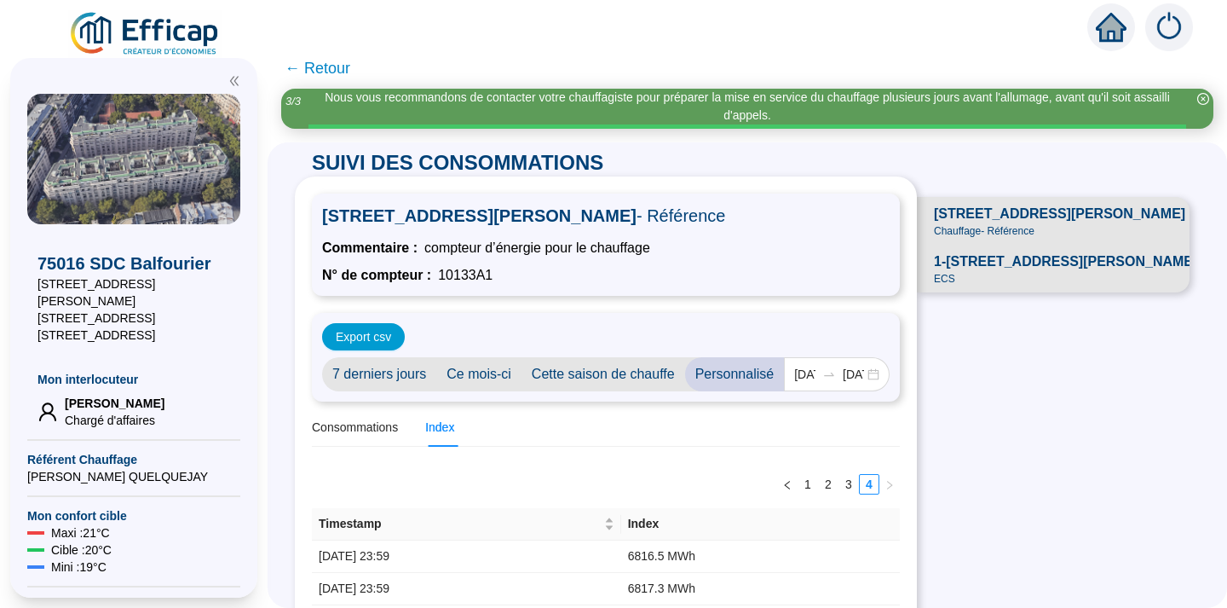
click at [747, 446] on div "Consommations Index" at bounding box center [606, 427] width 588 height 38
click at [378, 426] on div "Consommations" at bounding box center [355, 427] width 86 height 18
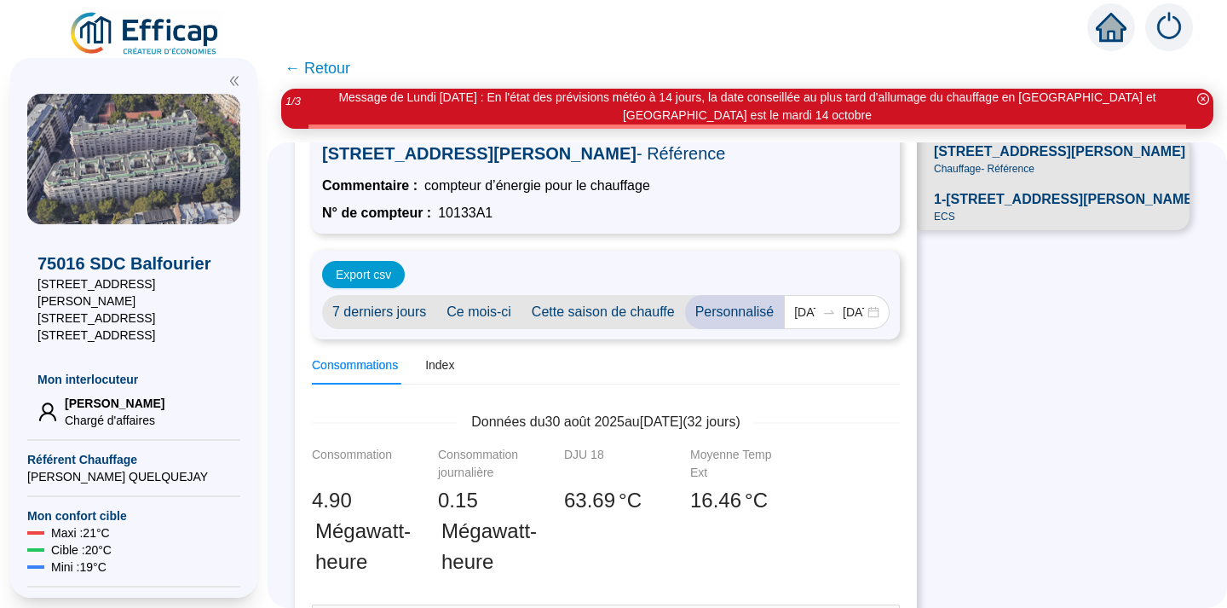
scroll to position [67, 0]
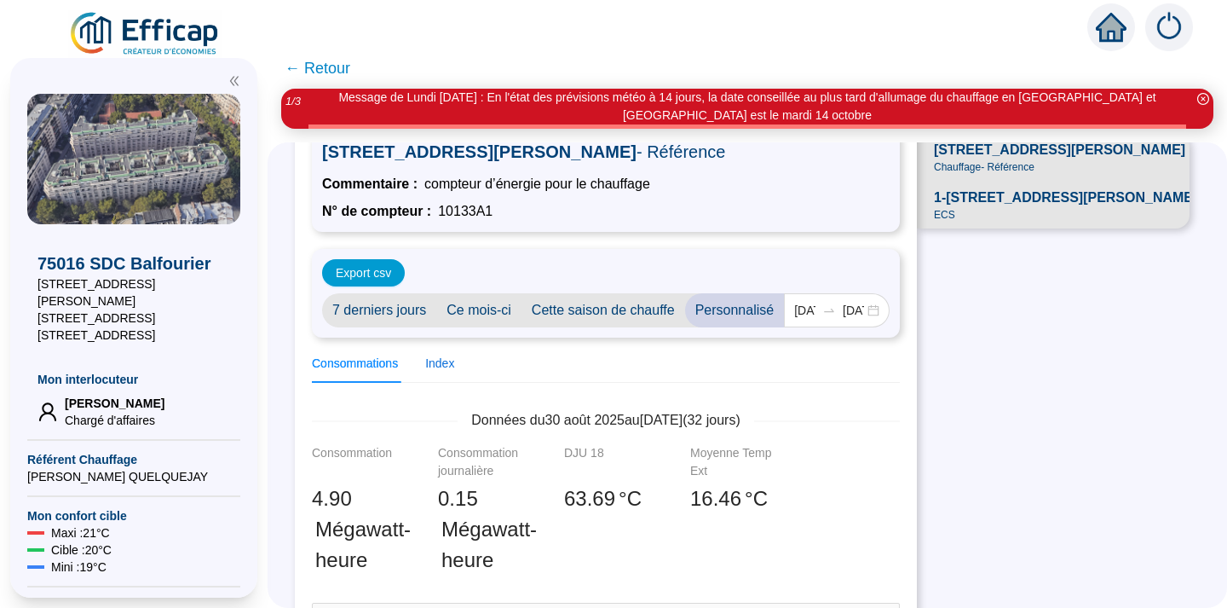
click at [446, 360] on div "Index" at bounding box center [439, 364] width 29 height 18
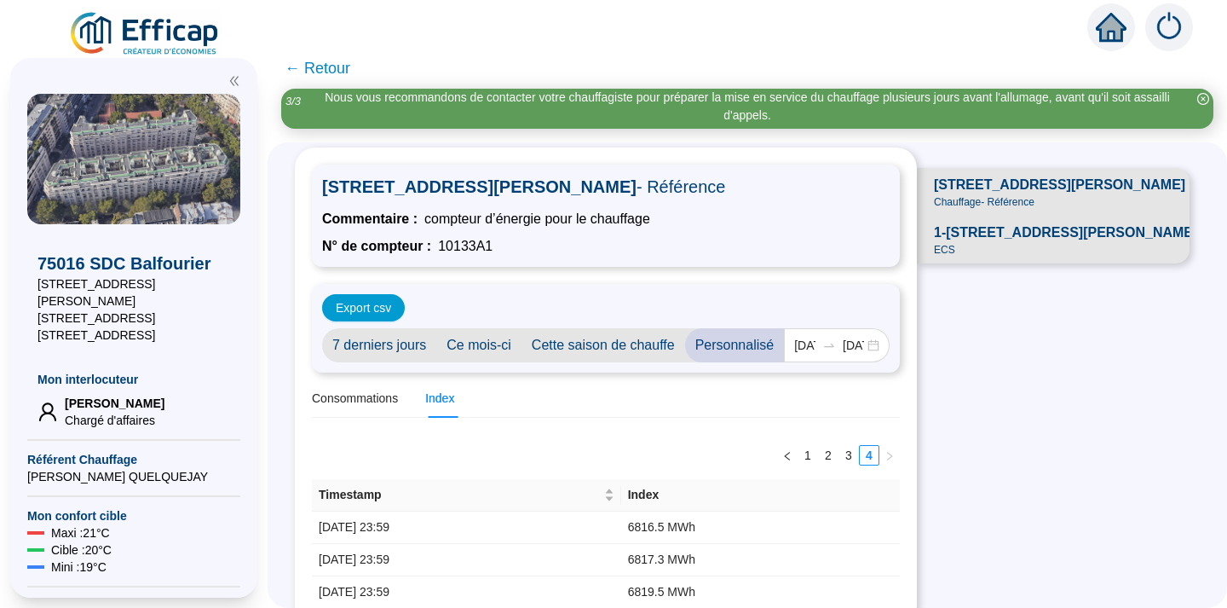
scroll to position [50, 0]
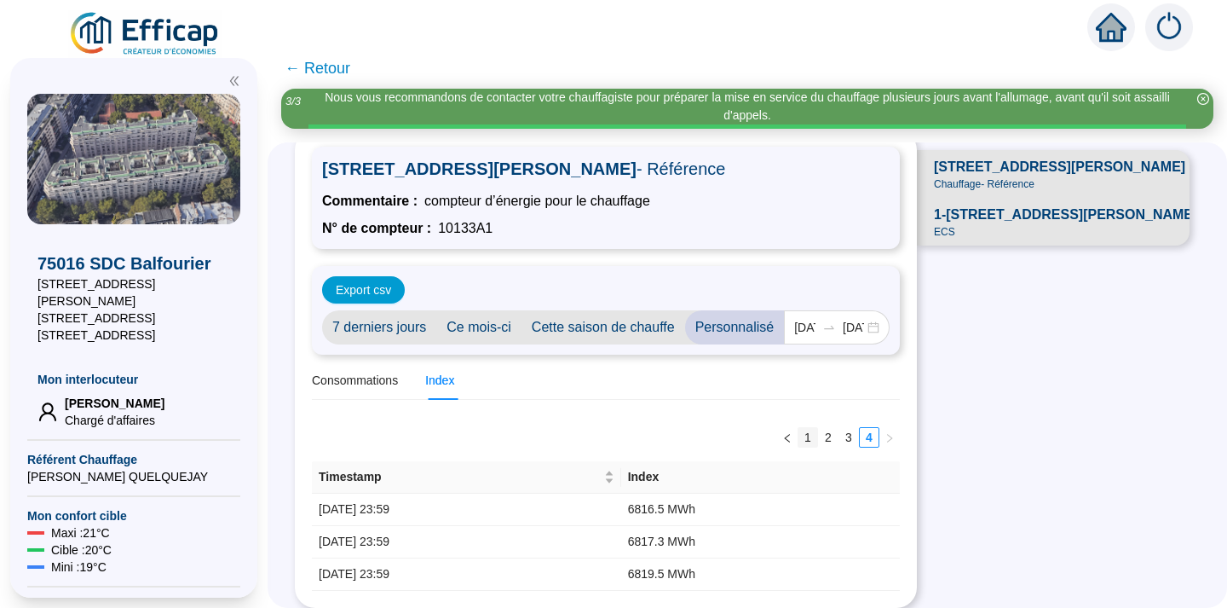
click at [807, 436] on link "1" at bounding box center [808, 437] width 19 height 19
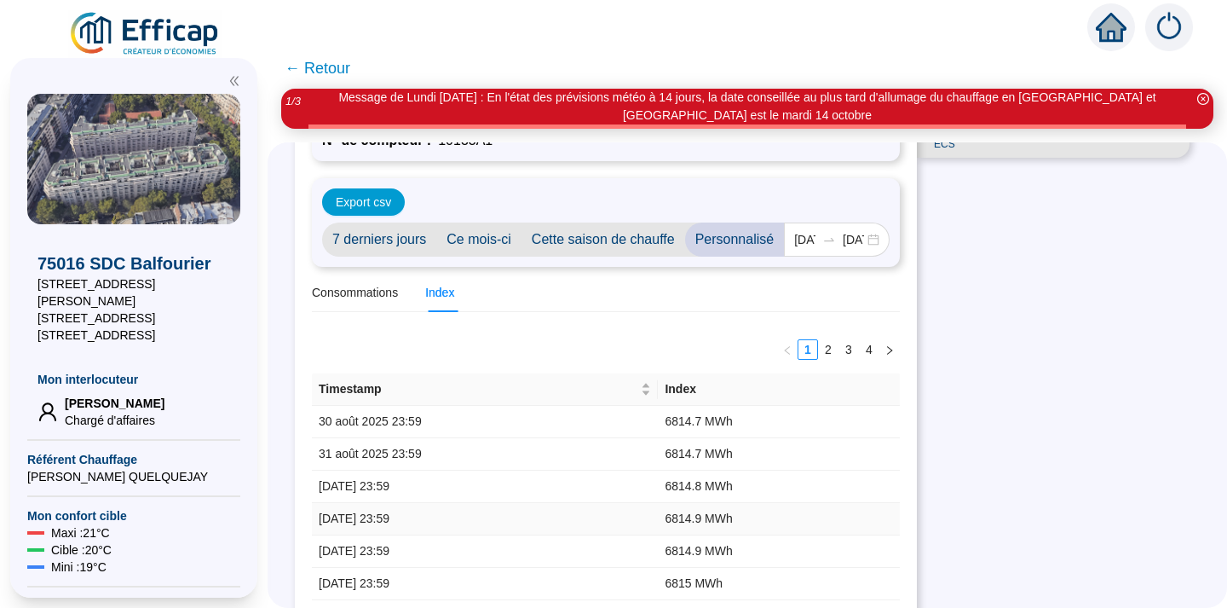
scroll to position [141, 0]
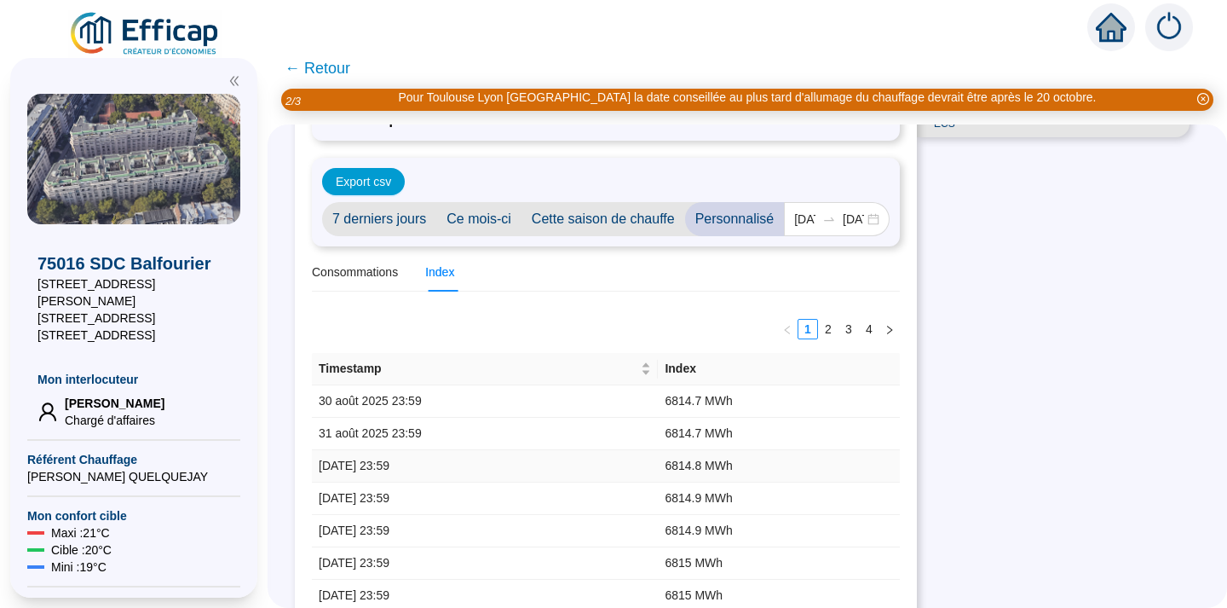
click at [681, 456] on tbody "30 août 2025 23:59 6814.7 MWh 31 août 2025 23:59 6814.7 MWh 1 sept. 2025 23:59 …" at bounding box center [606, 547] width 588 height 324
click at [681, 456] on td "6814.8 MWh" at bounding box center [779, 466] width 242 height 32
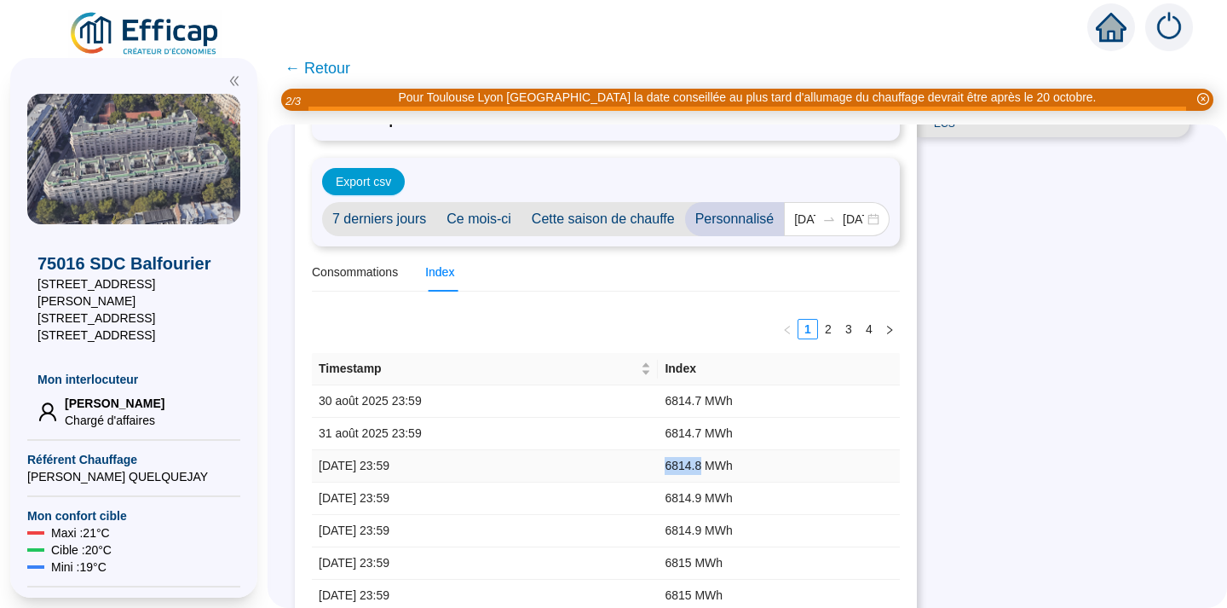
click at [681, 456] on td "6814.8 MWh" at bounding box center [779, 466] width 242 height 32
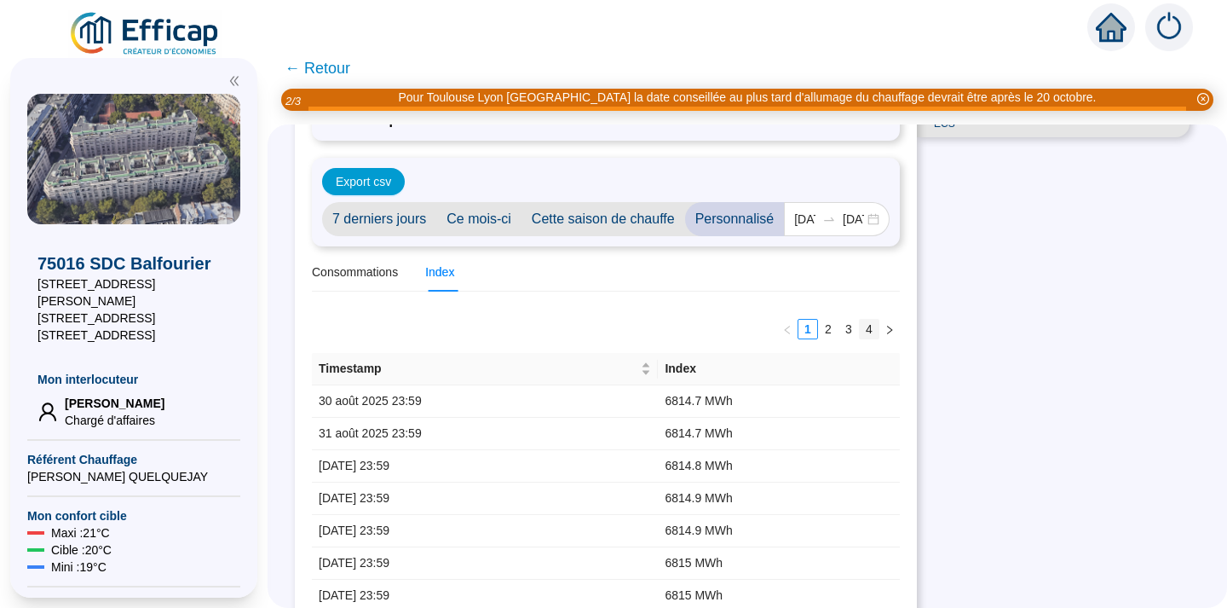
click at [875, 330] on link "4" at bounding box center [869, 329] width 19 height 19
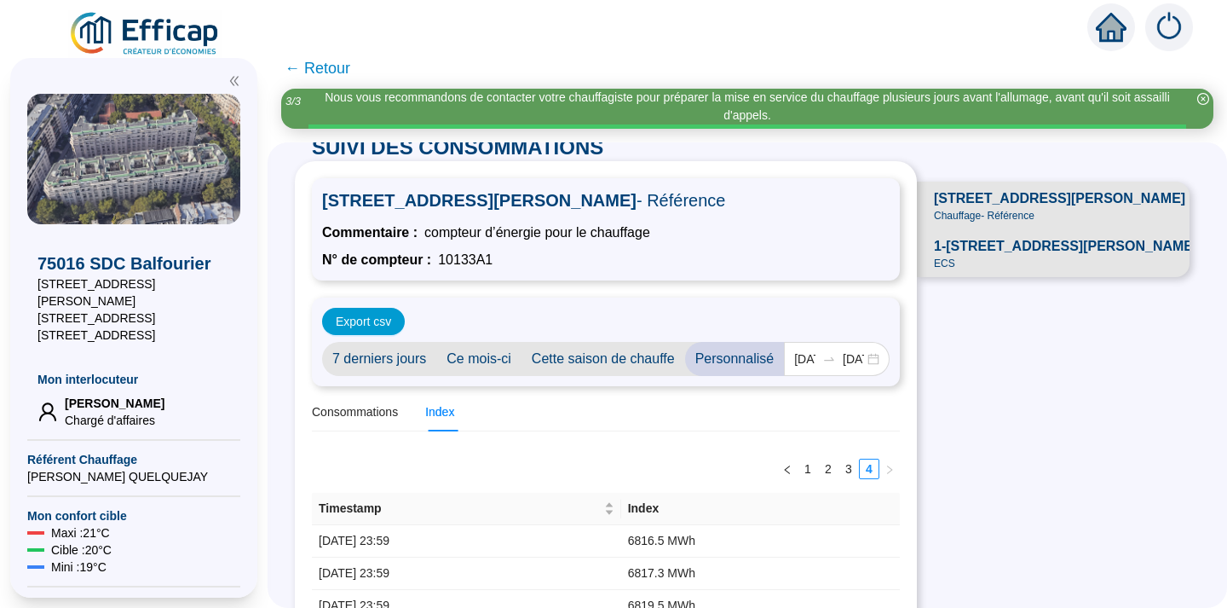
scroll to position [50, 0]
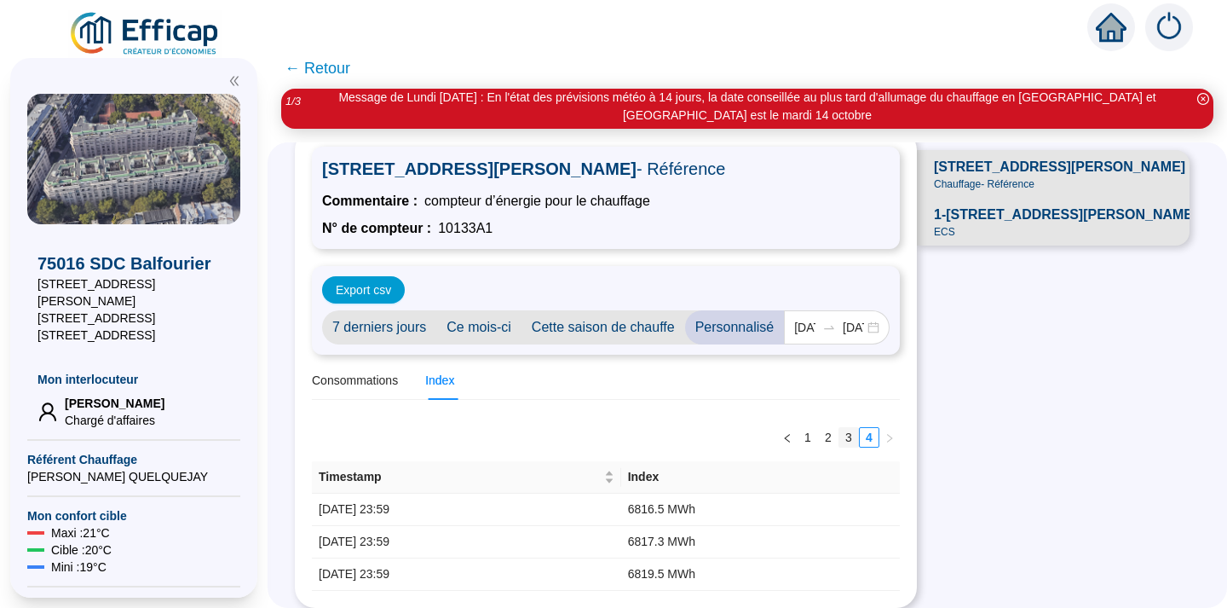
click at [849, 438] on link "3" at bounding box center [849, 437] width 19 height 19
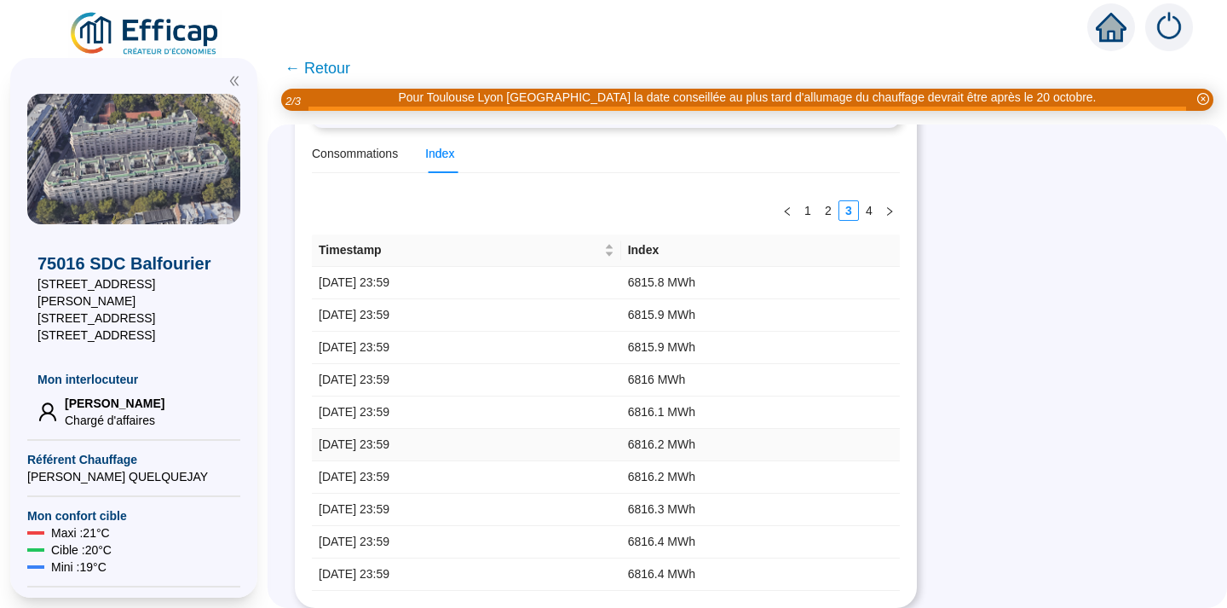
scroll to position [274, 0]
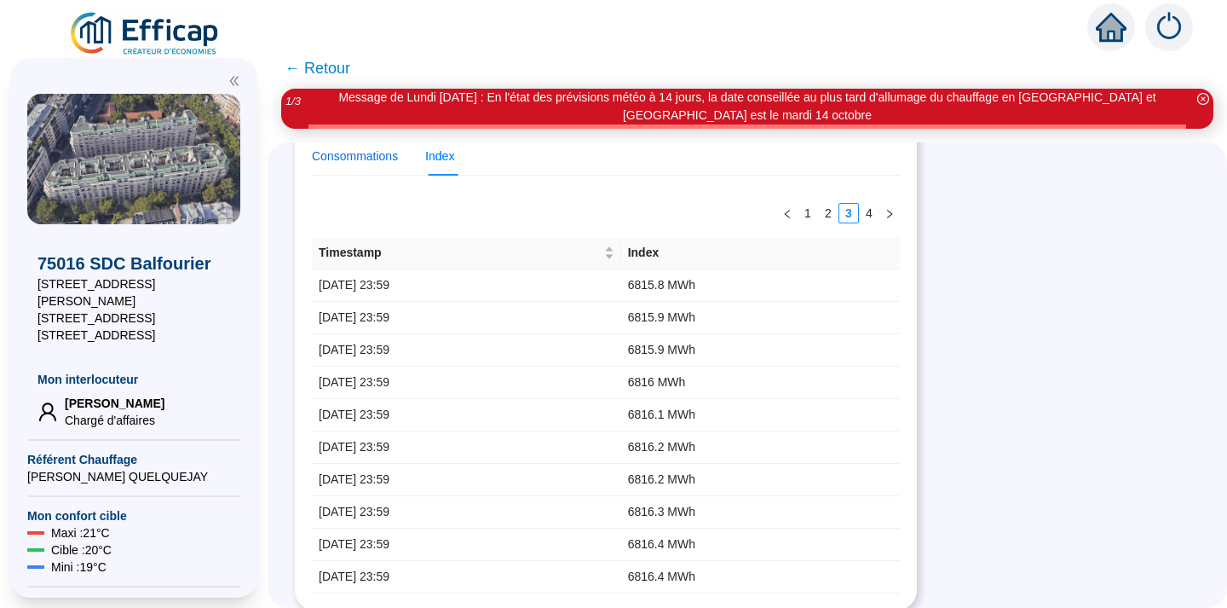
click at [365, 157] on div "Consommations" at bounding box center [355, 156] width 86 height 18
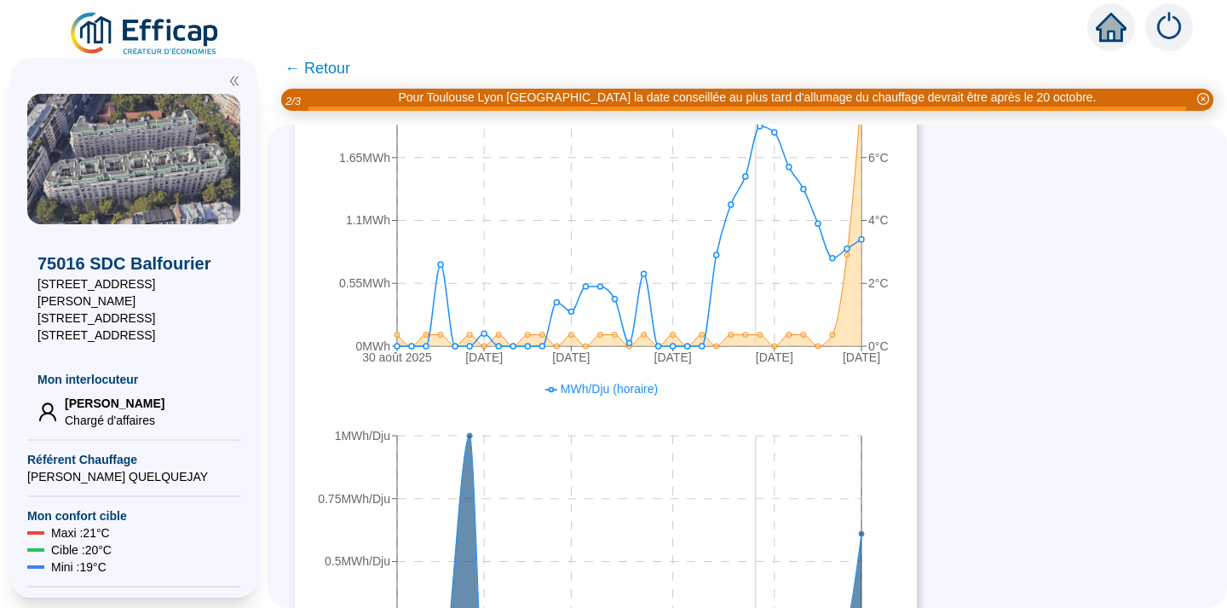
scroll to position [640, 0]
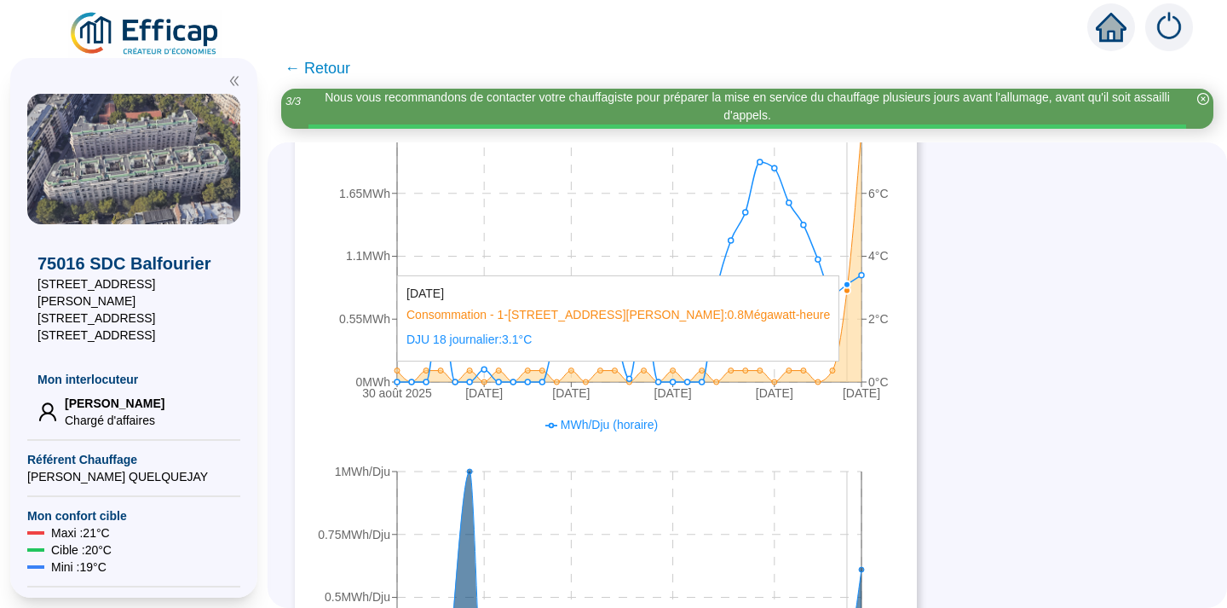
click at [847, 352] on icon at bounding box center [629, 255] width 465 height 251
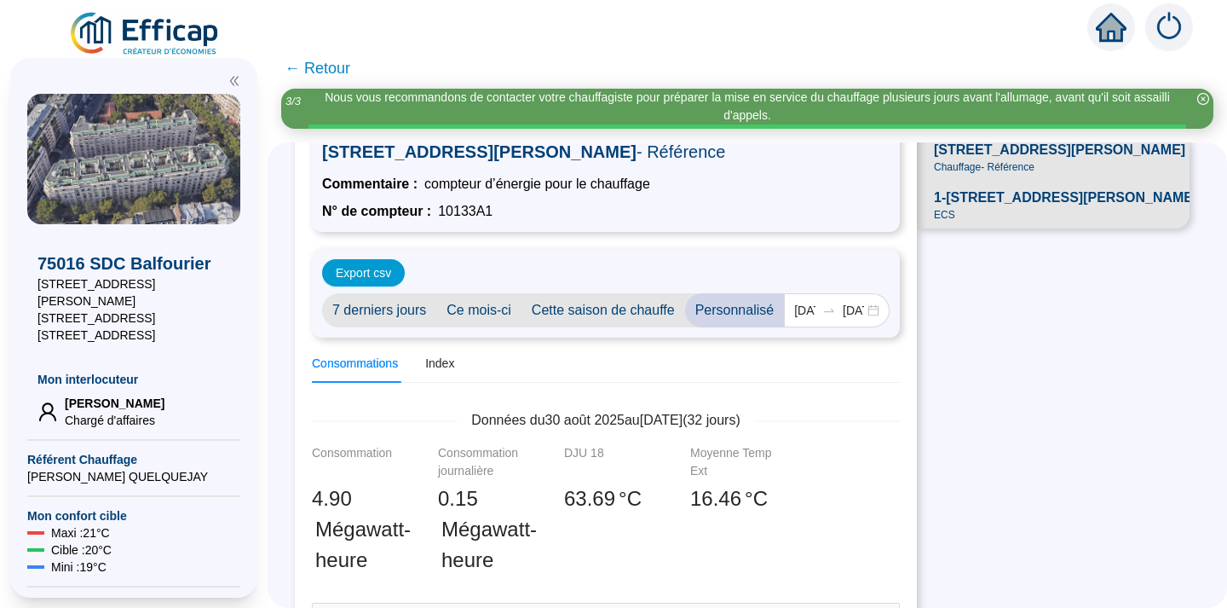
scroll to position [2, 0]
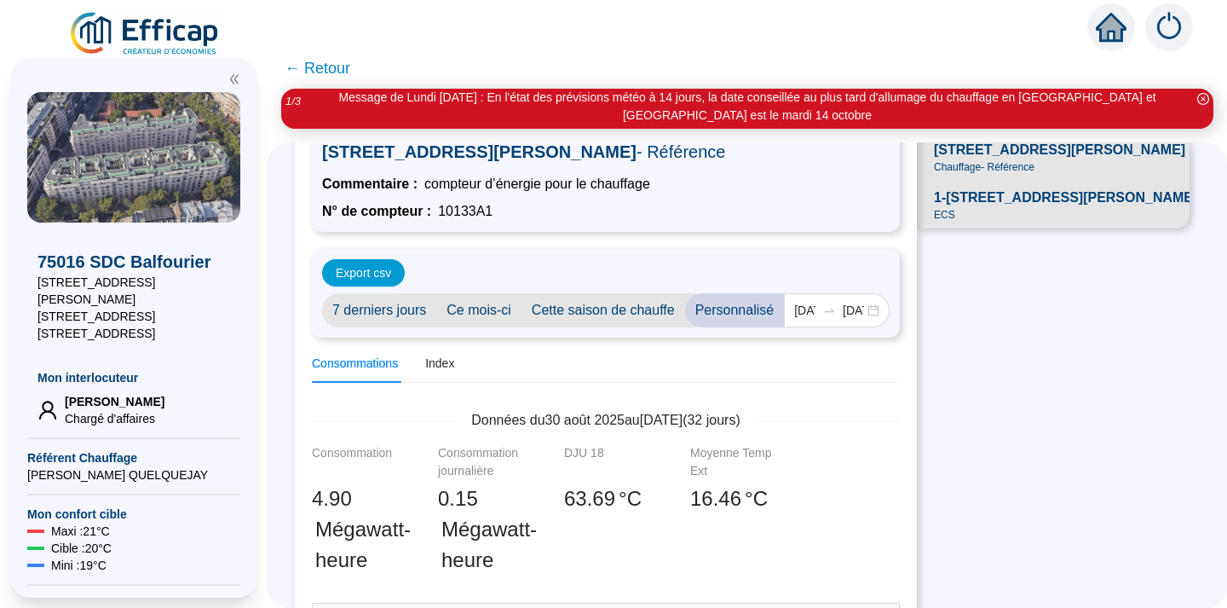
click at [1206, 98] on icon "close-circle" at bounding box center [1204, 99] width 12 height 12
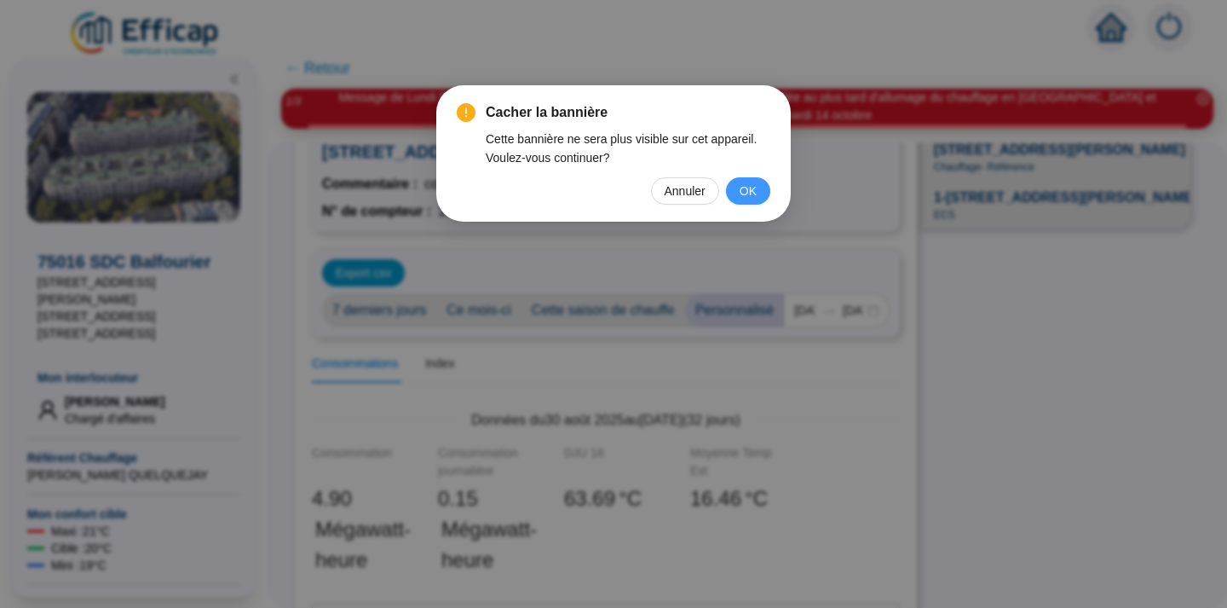
click at [743, 190] on span "OK" at bounding box center [748, 191] width 17 height 19
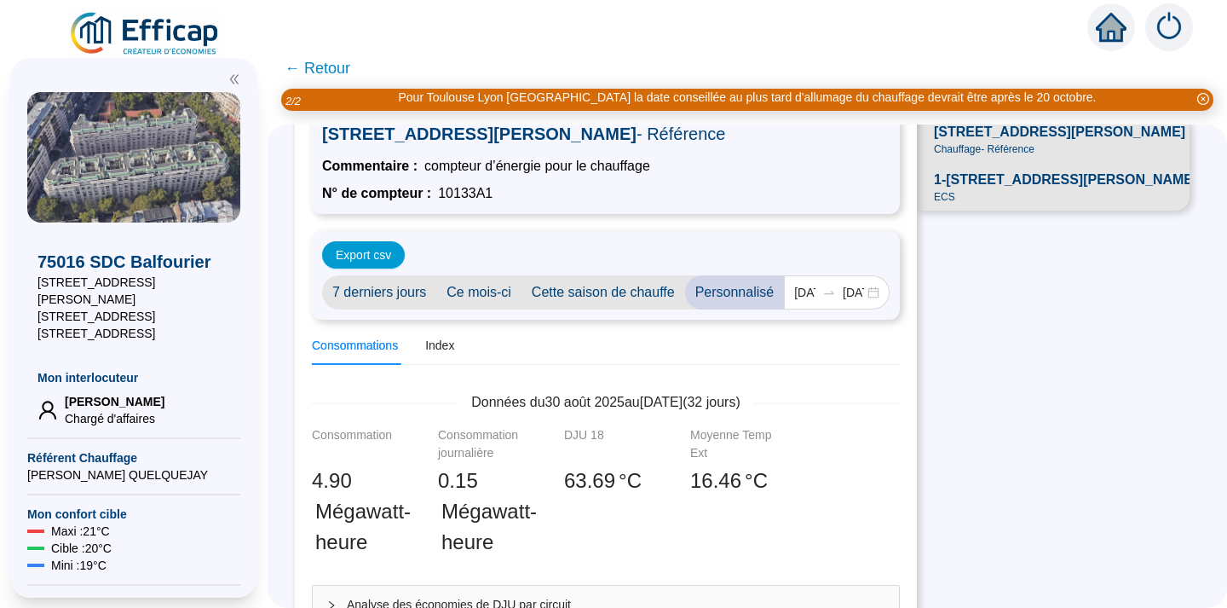
click at [326, 66] on span "← Retour" at bounding box center [318, 68] width 66 height 24
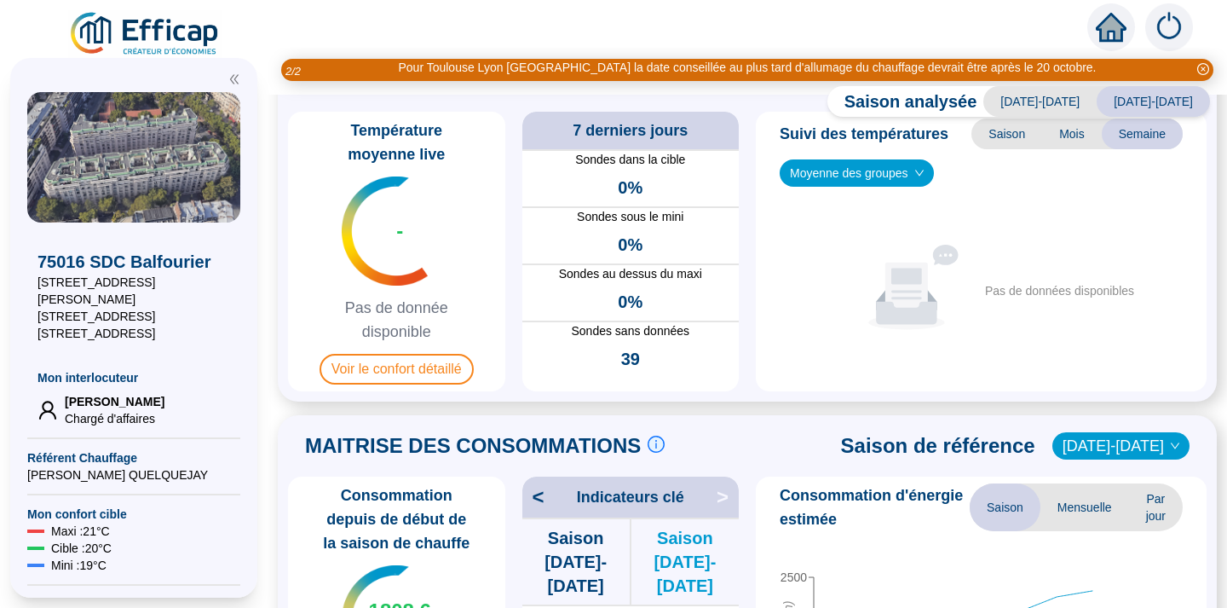
scroll to position [84, 0]
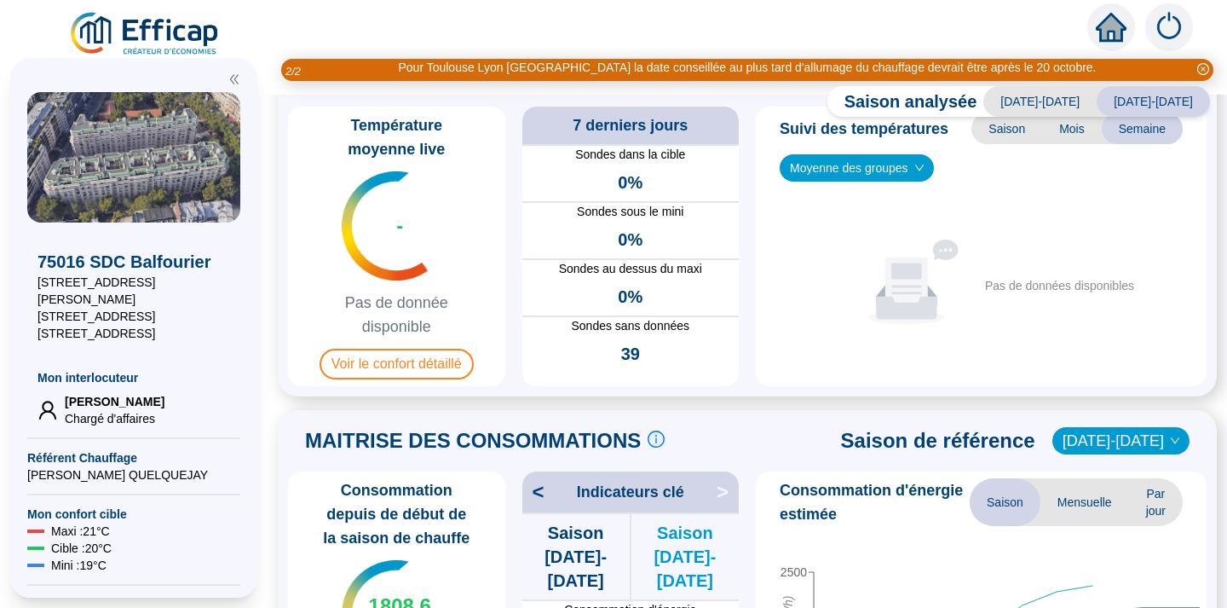
click at [1051, 104] on span "[DATE]-[DATE]" at bounding box center [1040, 101] width 113 height 31
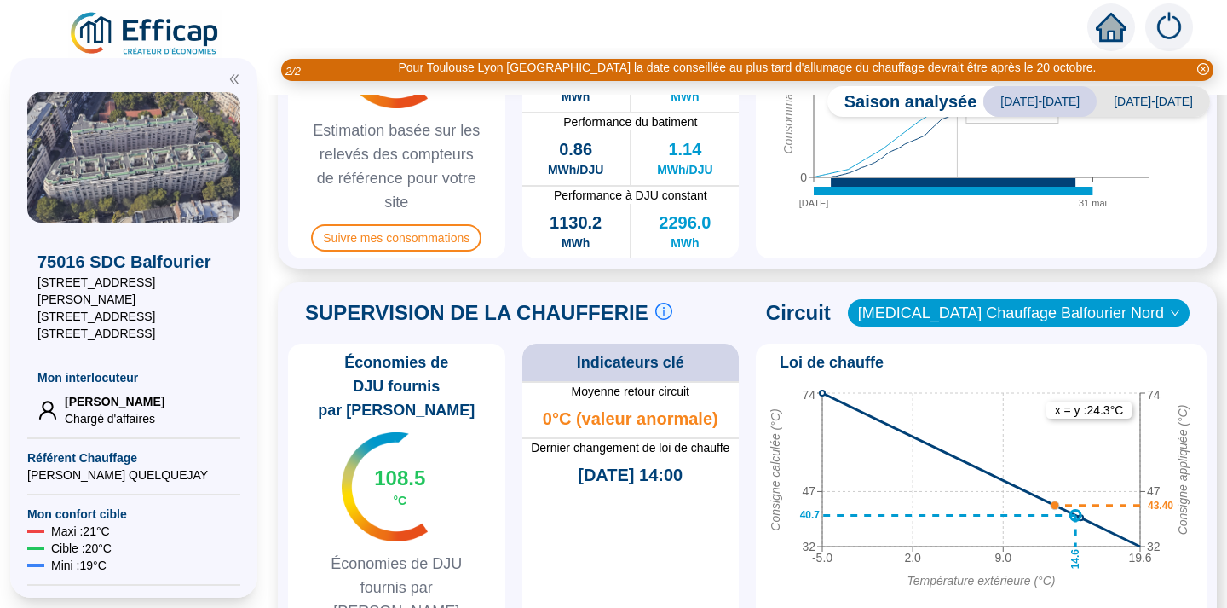
scroll to position [643, 0]
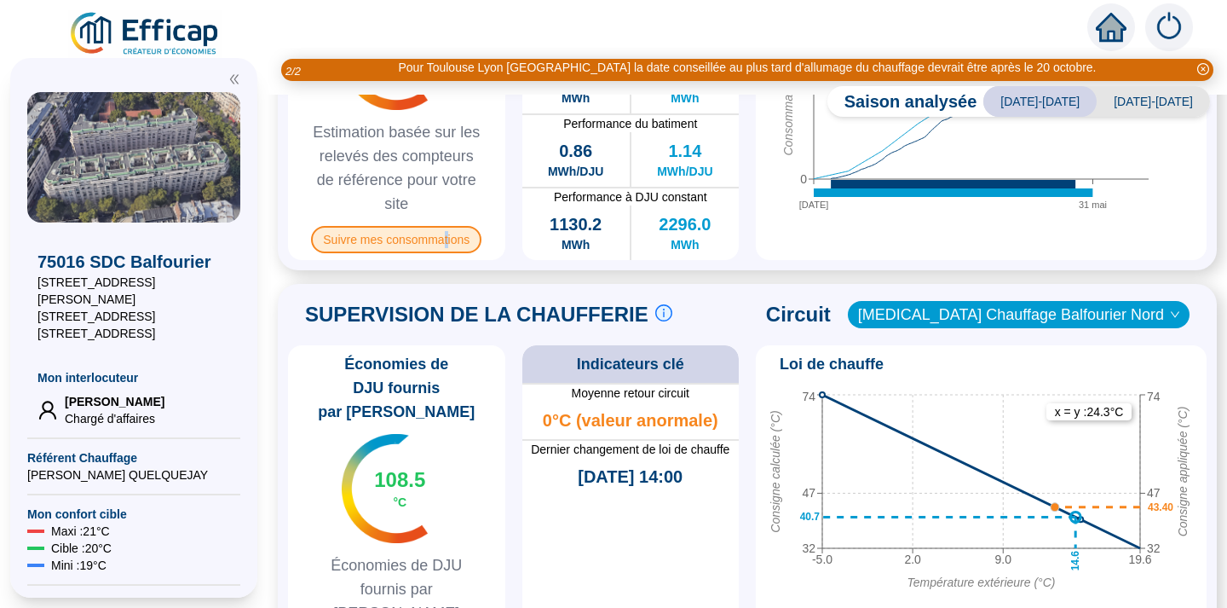
click at [447, 238] on span "Suivre mes consommations" at bounding box center [396, 239] width 170 height 27
